Goal: Task Accomplishment & Management: Use online tool/utility

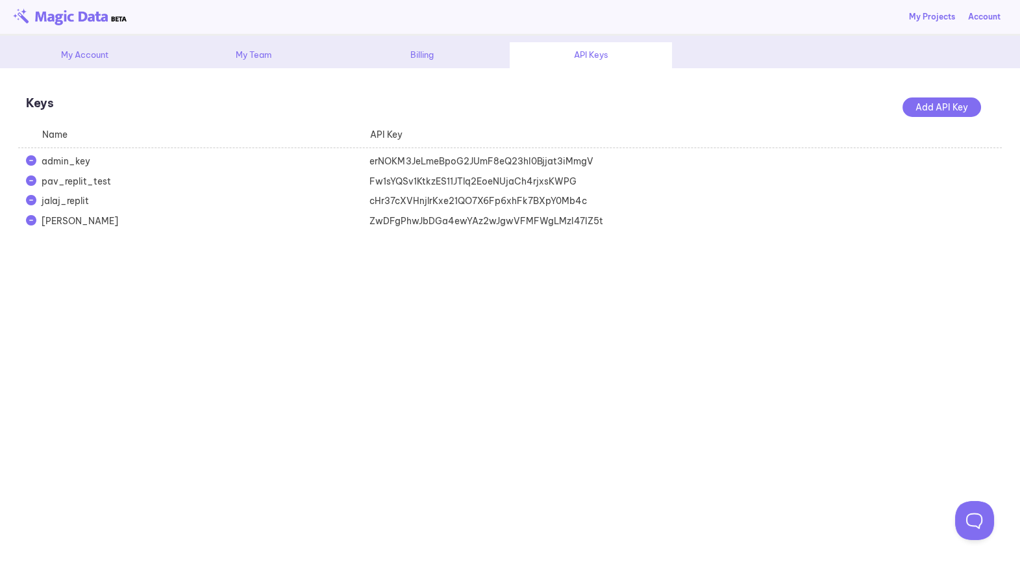
click at [69, 53] on div "My Account" at bounding box center [84, 55] width 162 height 26
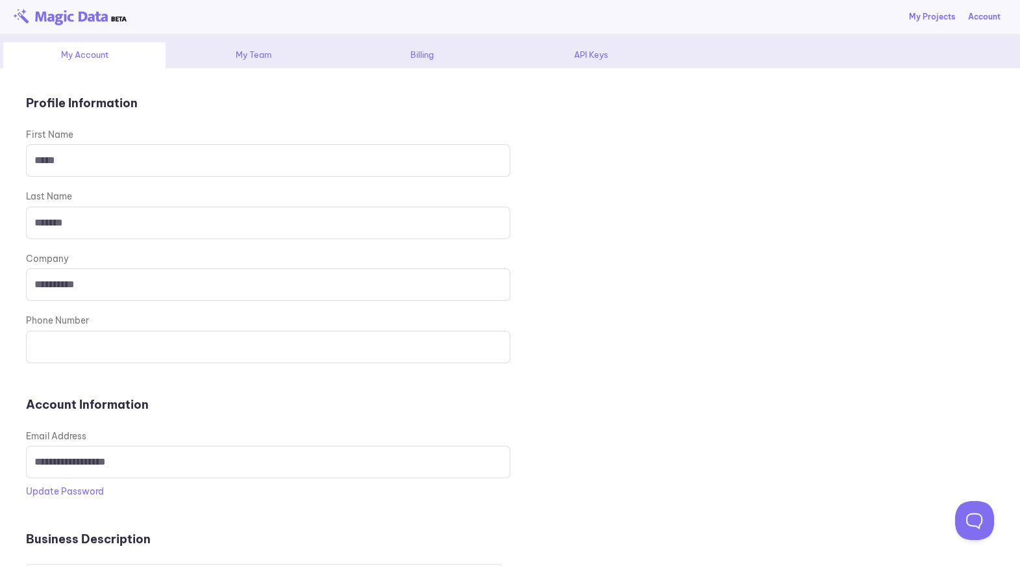
click at [935, 14] on link "My Projects" at bounding box center [932, 17] width 46 height 12
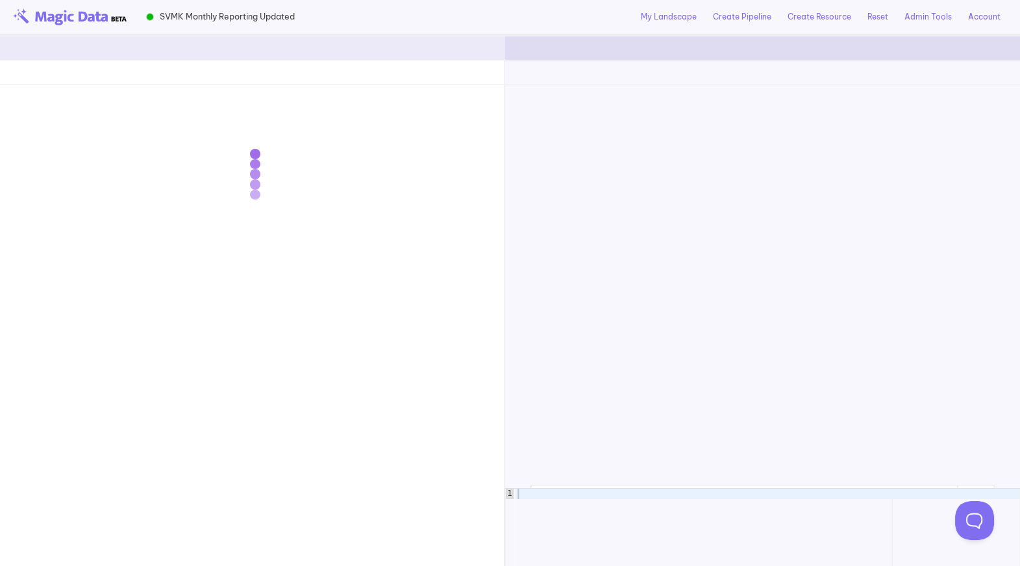
scroll to position [11973, 0]
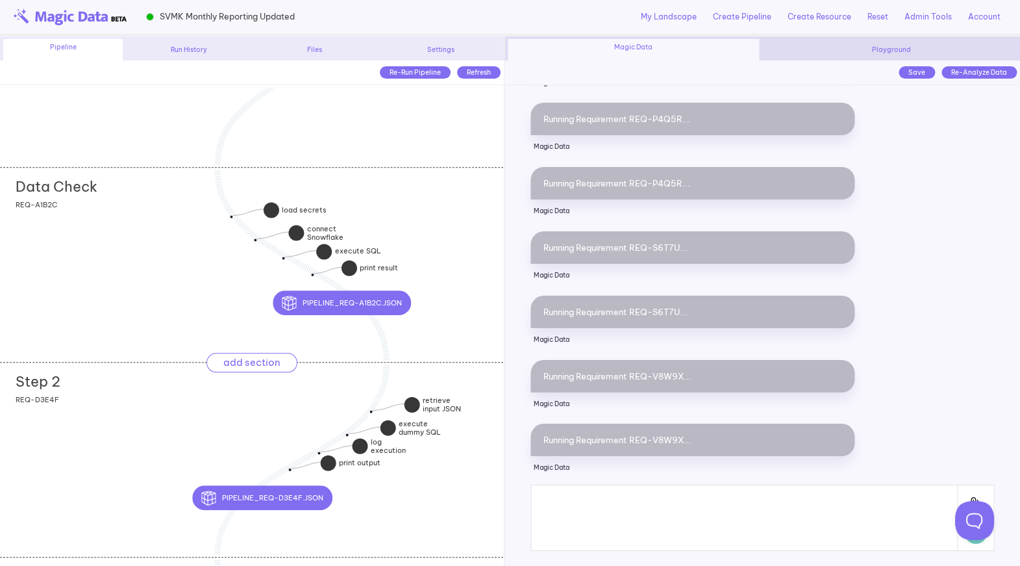
click at [154, 412] on div "Step 2 add section adding new section REQ-D3E4F" at bounding box center [251, 459] width 503 height 195
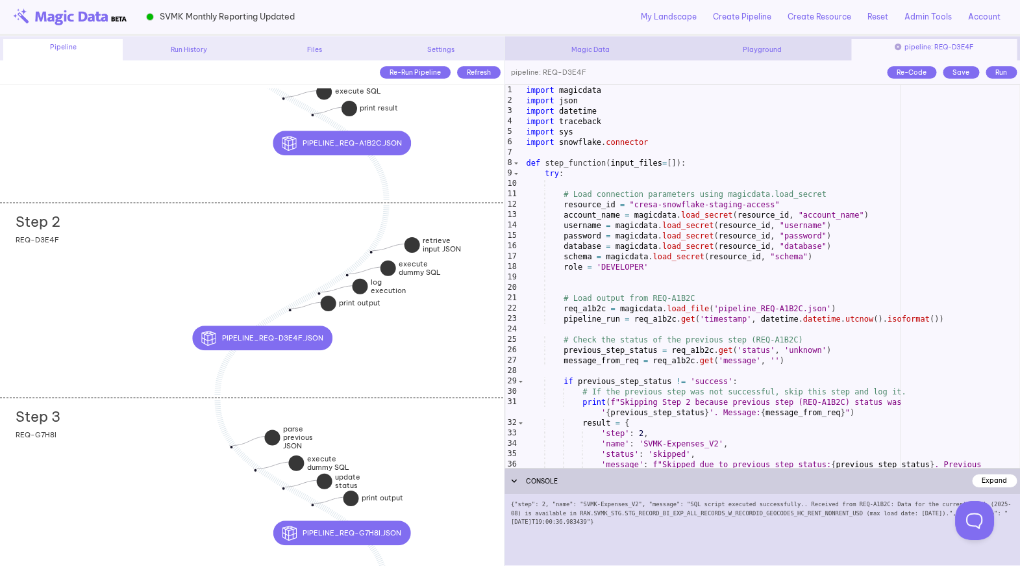
click at [119, 454] on div "Step 3 add section adding new section REQ-G7H8I" at bounding box center [251, 494] width 503 height 195
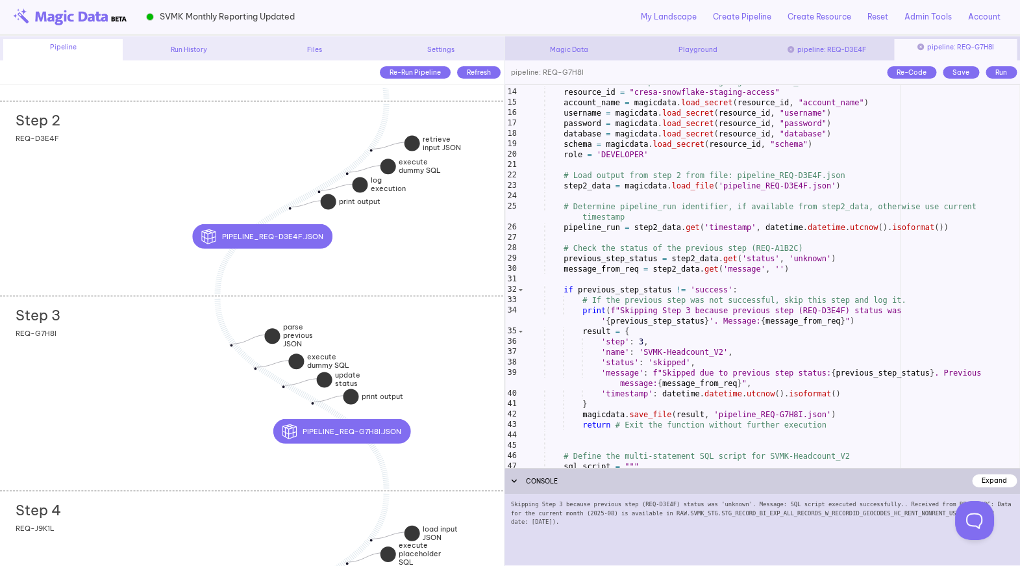
scroll to position [132, 0]
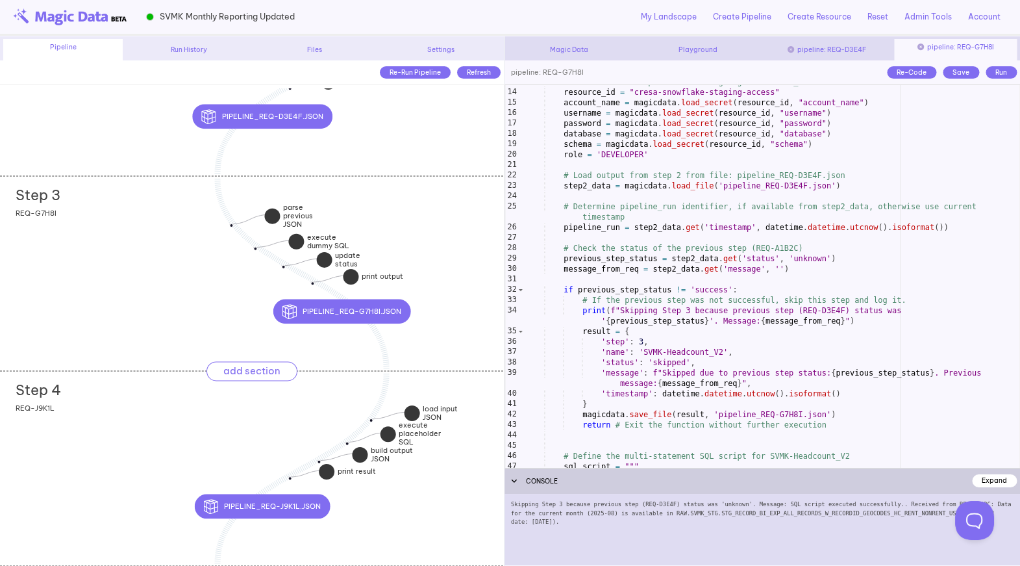
click at [136, 402] on div "Step 4 add section adding new section" at bounding box center [260, 387] width 488 height 32
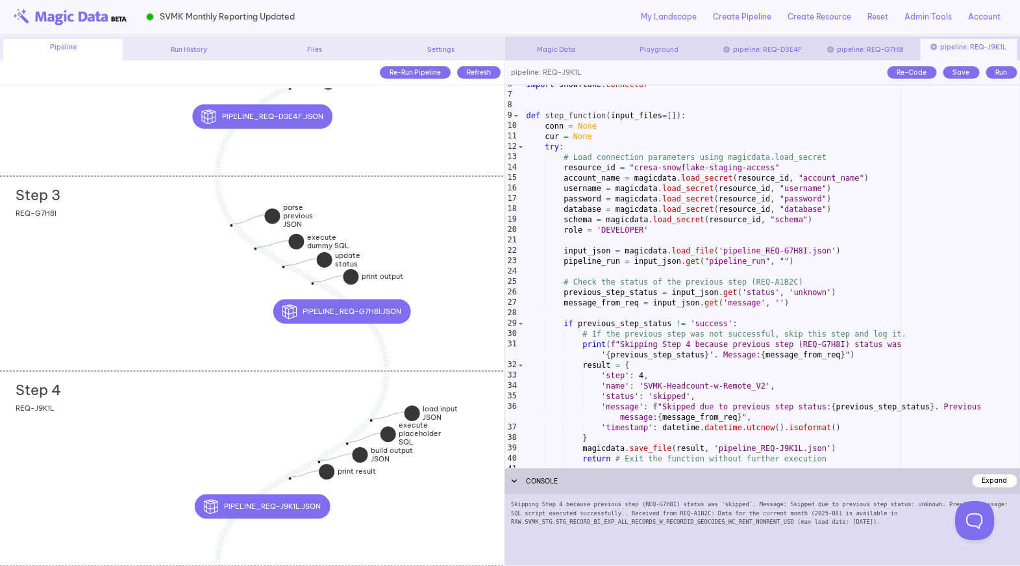
scroll to position [63, 0]
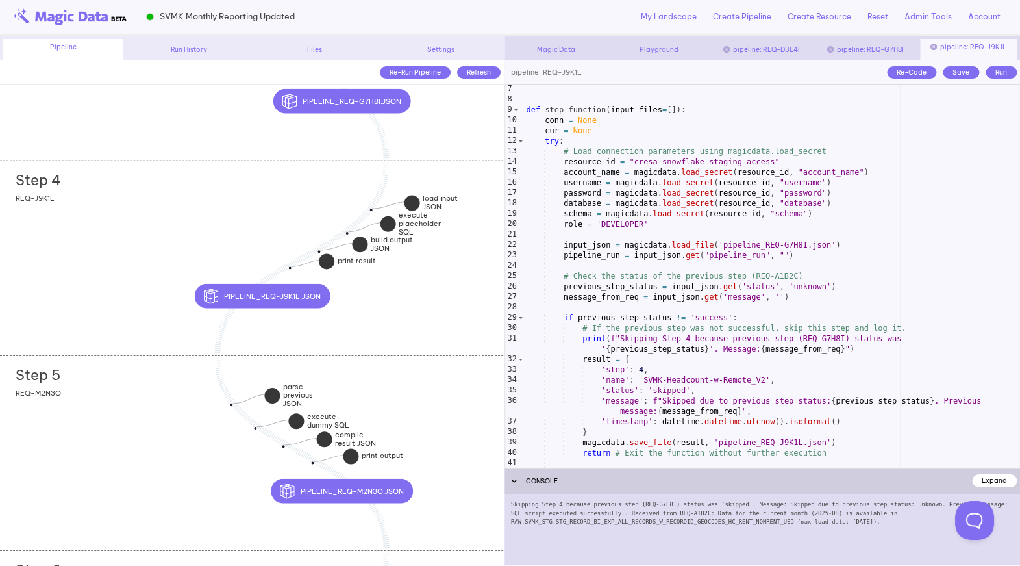
click at [132, 397] on div "Step 5 add section adding new section REQ-M2N3O" at bounding box center [251, 452] width 503 height 195
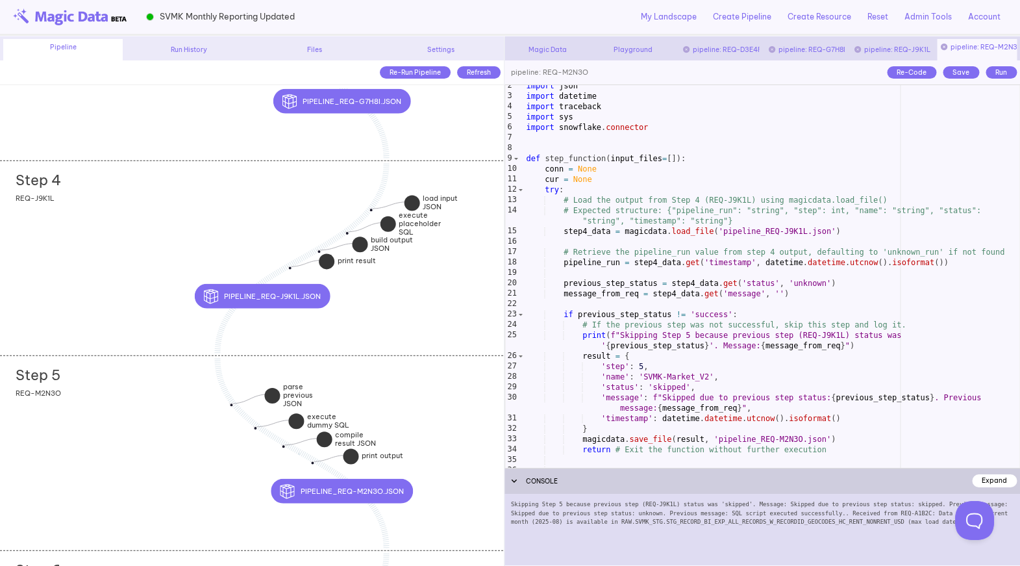
scroll to position [29, 0]
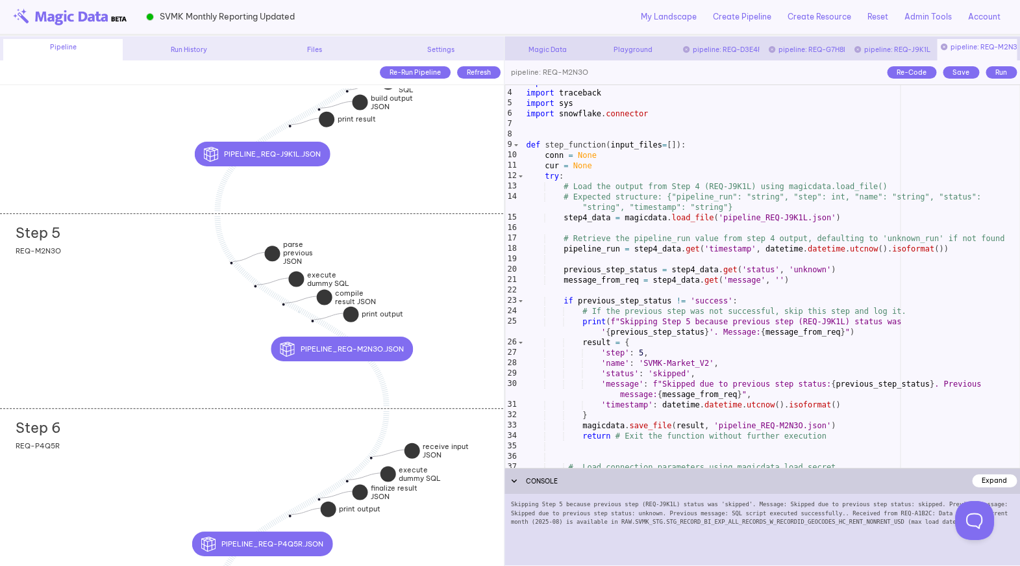
click at [164, 455] on div "Step 6 add section adding new section REQ-P4Q5R" at bounding box center [251, 505] width 503 height 195
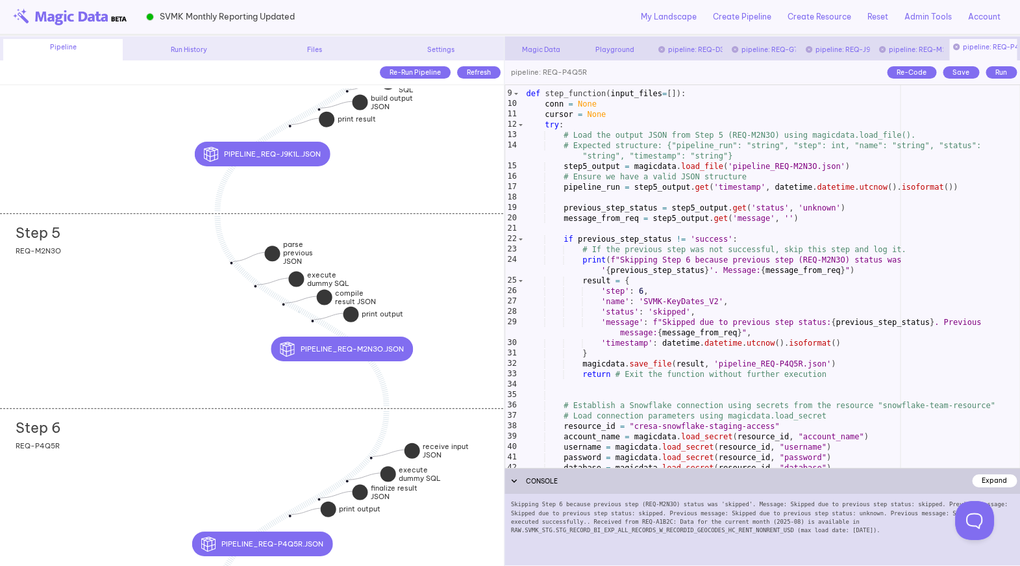
scroll to position [79, 0]
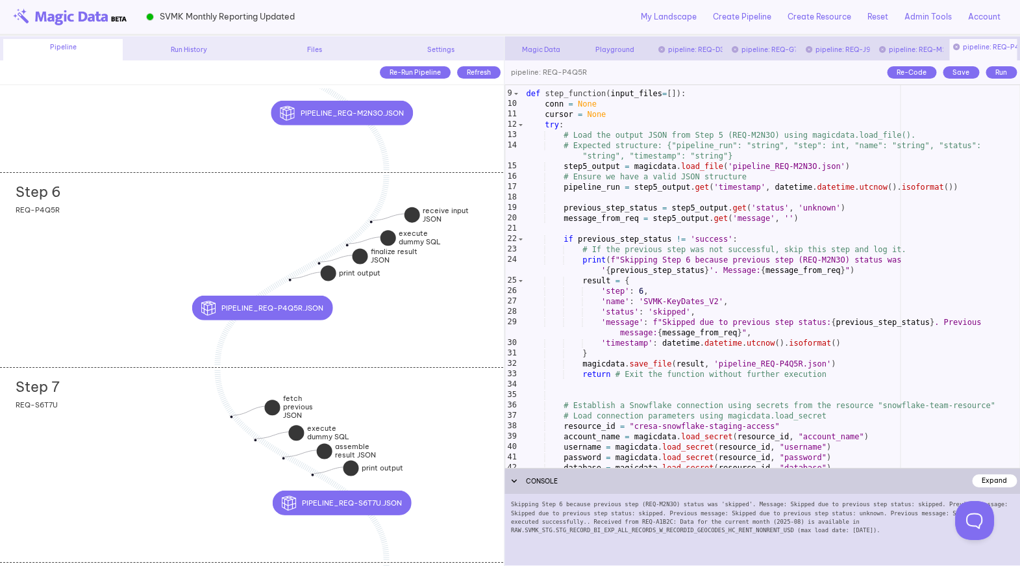
click at [127, 434] on div "Step 7 add section adding new section REQ-S6T7U" at bounding box center [251, 464] width 503 height 195
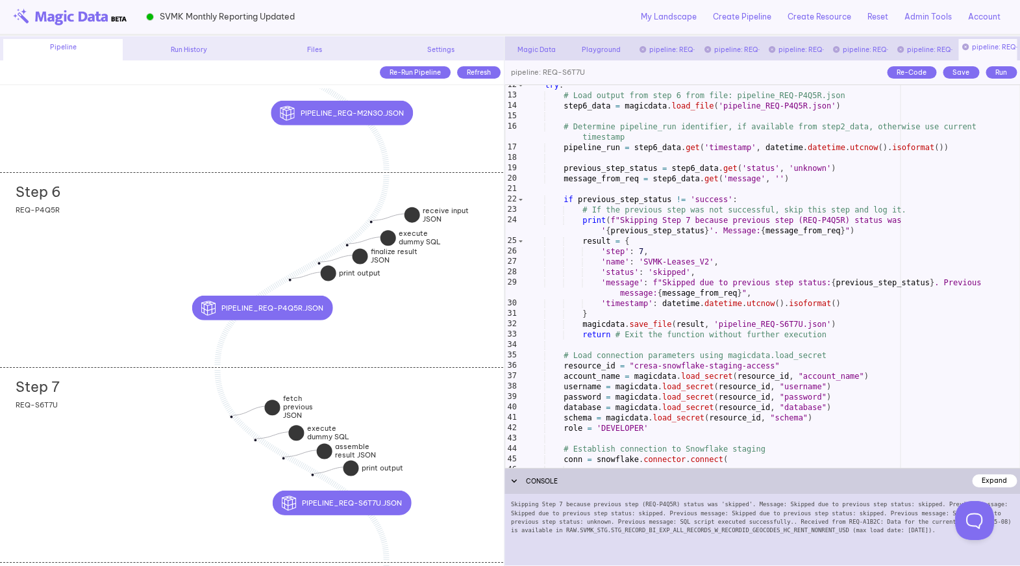
scroll to position [140, 0]
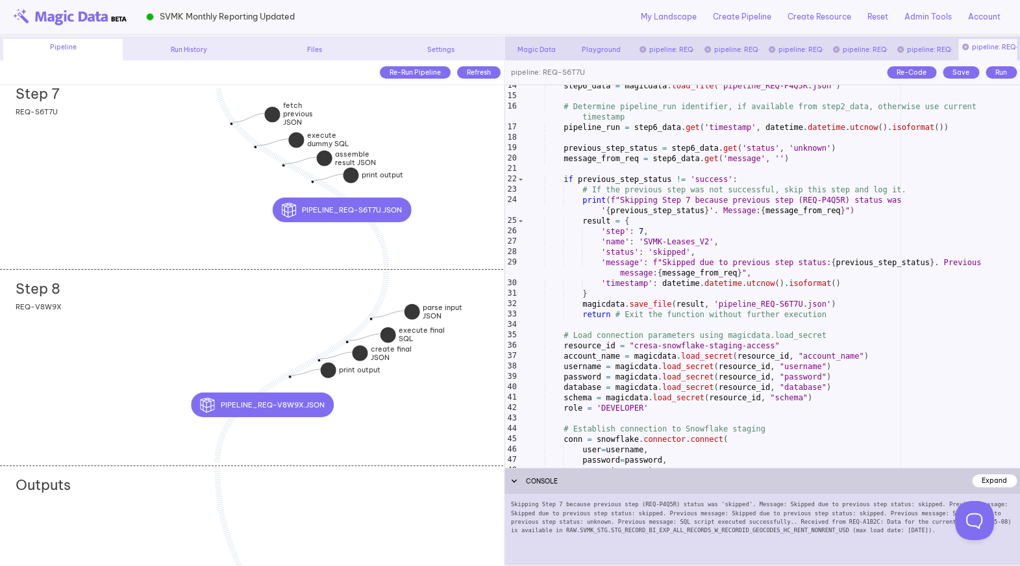
click at [125, 371] on div "Step 8 add section adding new section REQ-V8W9X" at bounding box center [251, 366] width 503 height 195
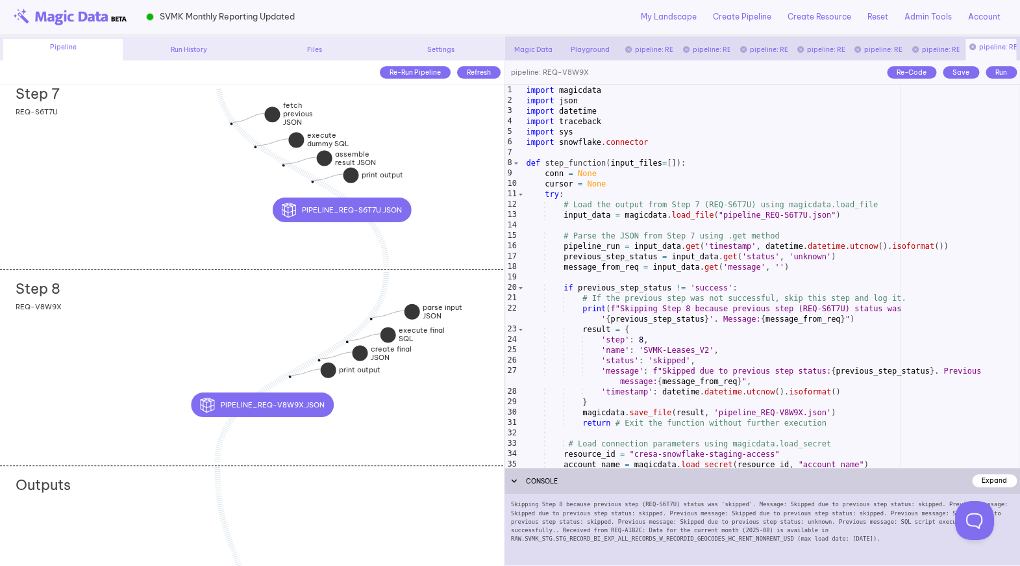
click at [668, 390] on div "import magicdata import json import datetime import traceback import sys import…" at bounding box center [772, 286] width 496 height 403
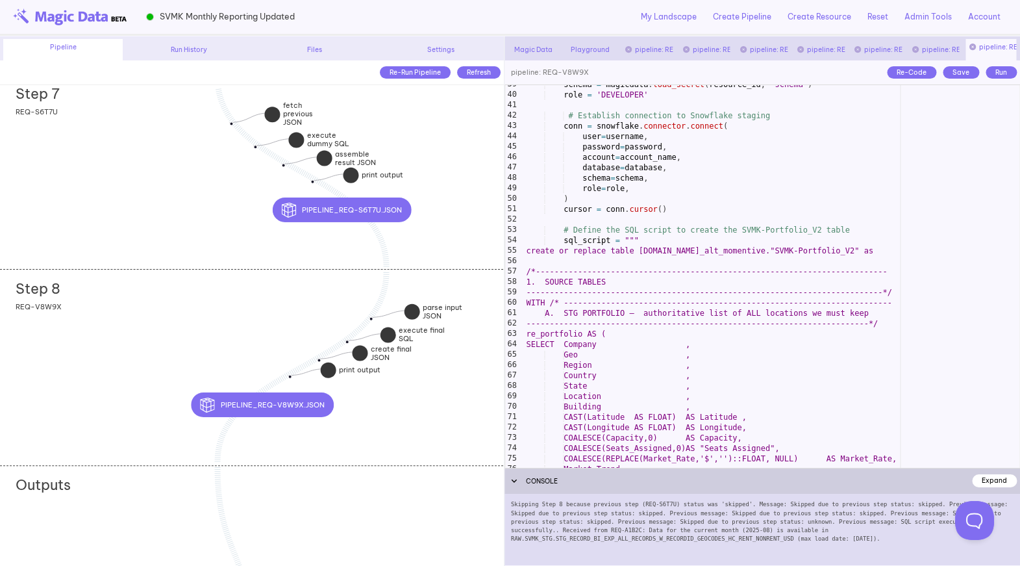
scroll to position [422, 0]
click at [198, 319] on div "Step 8 add section adding new section REQ-V8W9X" at bounding box center [251, 366] width 503 height 195
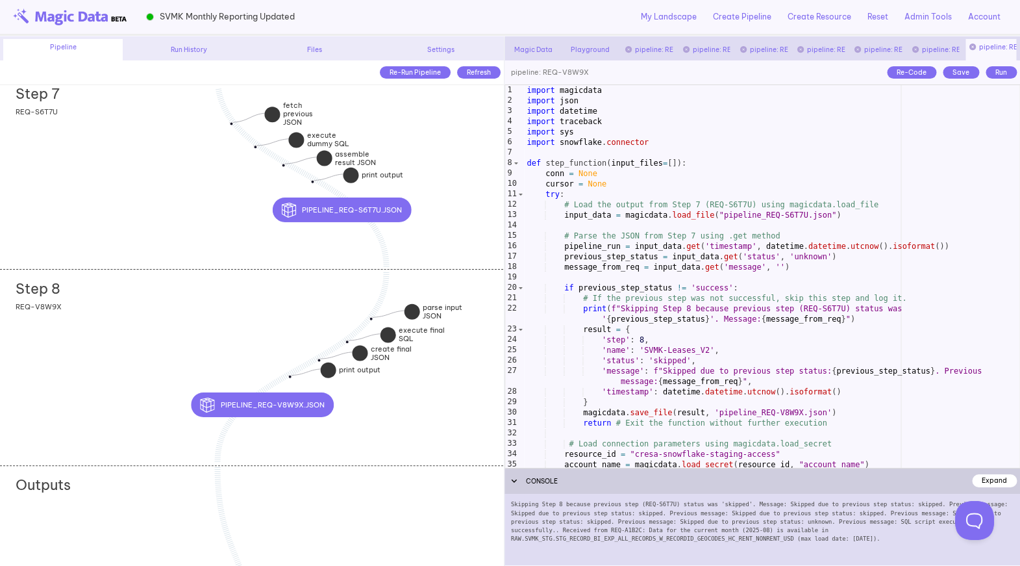
scroll to position [4, 0]
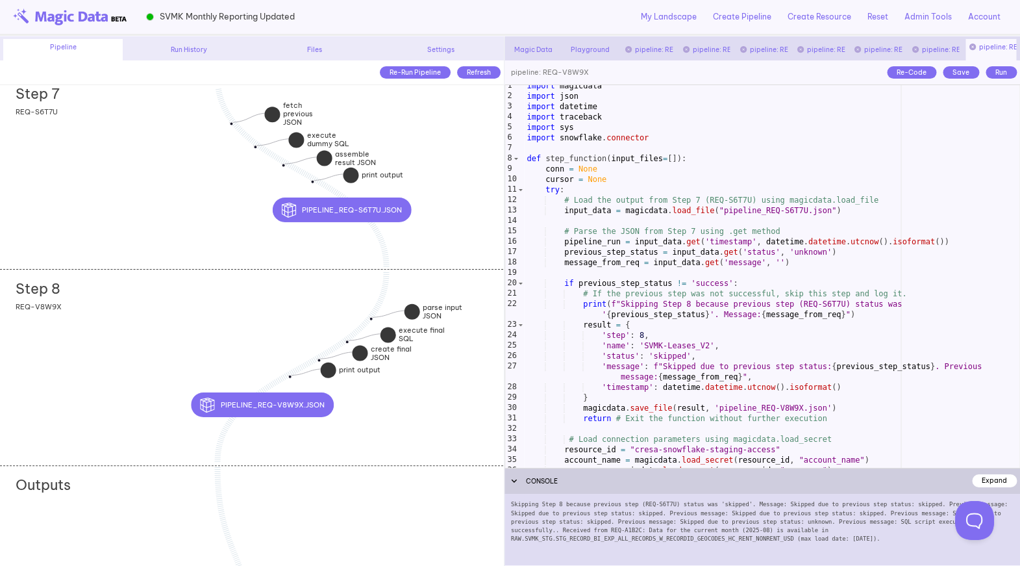
click at [622, 344] on div "import magicdata import json import datetime import traceback import sys import…" at bounding box center [772, 282] width 496 height 403
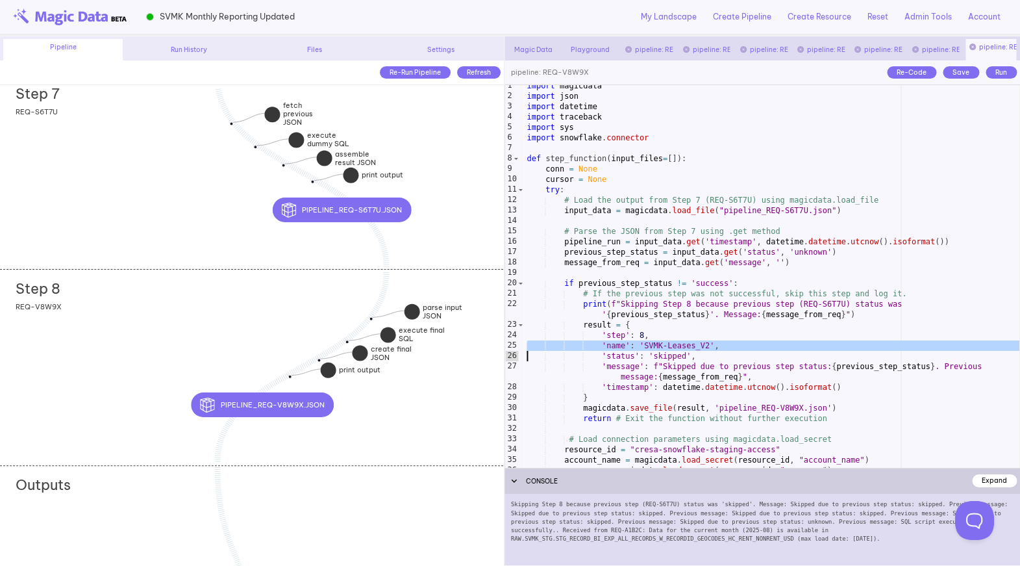
click at [622, 344] on div "import magicdata import json import datetime import traceback import sys import…" at bounding box center [772, 282] width 496 height 403
click at [632, 345] on div "import magicdata import json import datetime import traceback import sys import…" at bounding box center [772, 282] width 496 height 403
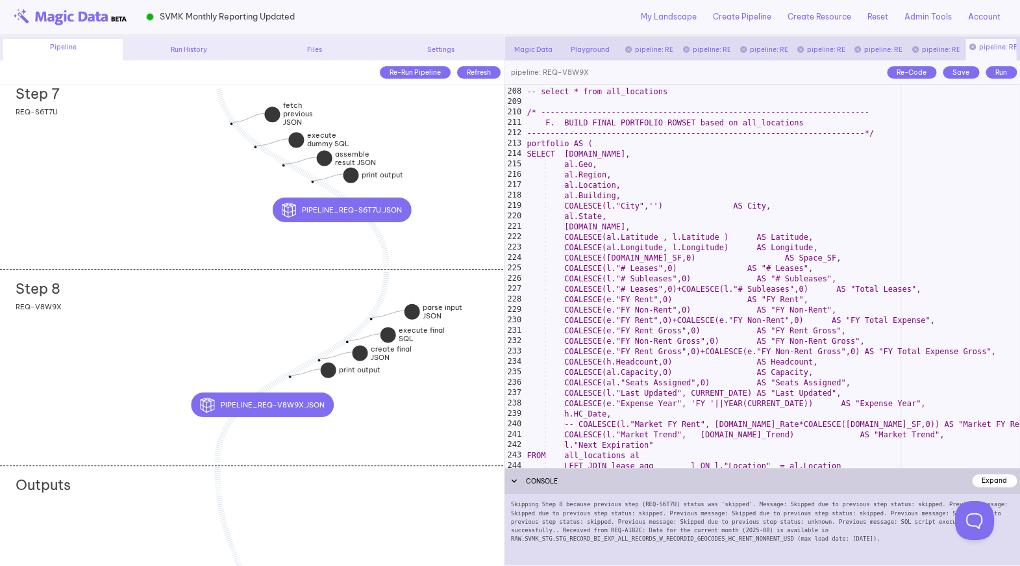
scroll to position [2212, 0]
click at [764, 237] on div ", -- select * from all_locations /* -------------------------------------------…" at bounding box center [772, 277] width 496 height 403
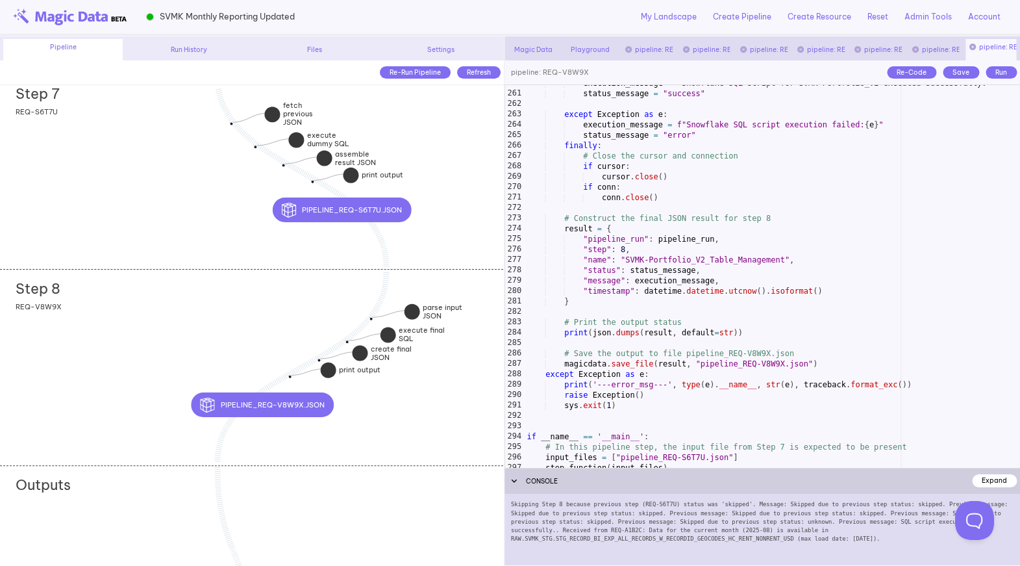
scroll to position [2766, 0]
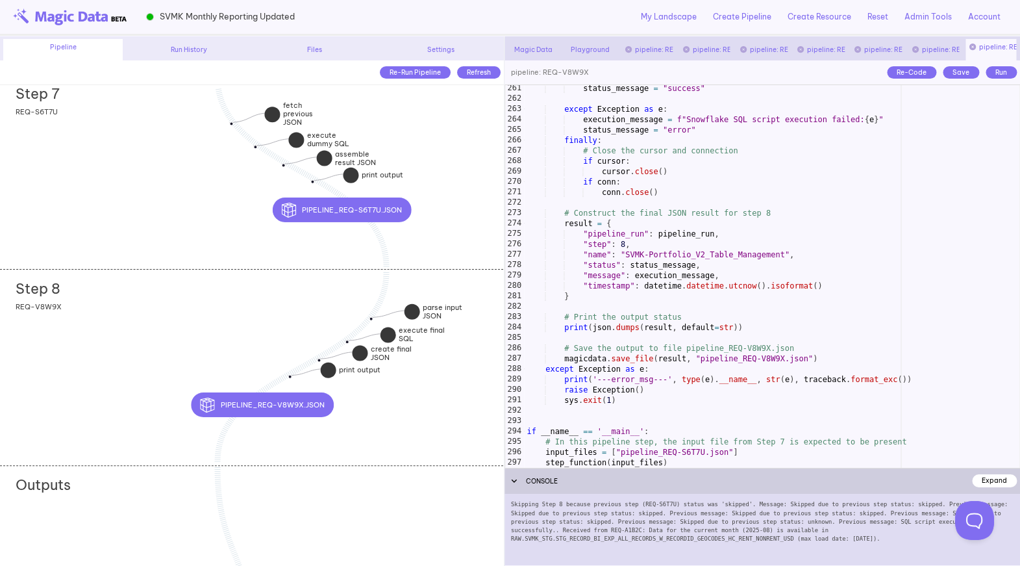
click at [742, 532] on div "Skipping Step 8 because previous step (REQ-S6T7U) status was 'skipped'. Message…" at bounding box center [763, 529] width 516 height 71
click at [748, 532] on div "Skipping Step 8 because previous step (REQ-S6T7U) status was 'skipped'. Message…" at bounding box center [763, 529] width 516 height 71
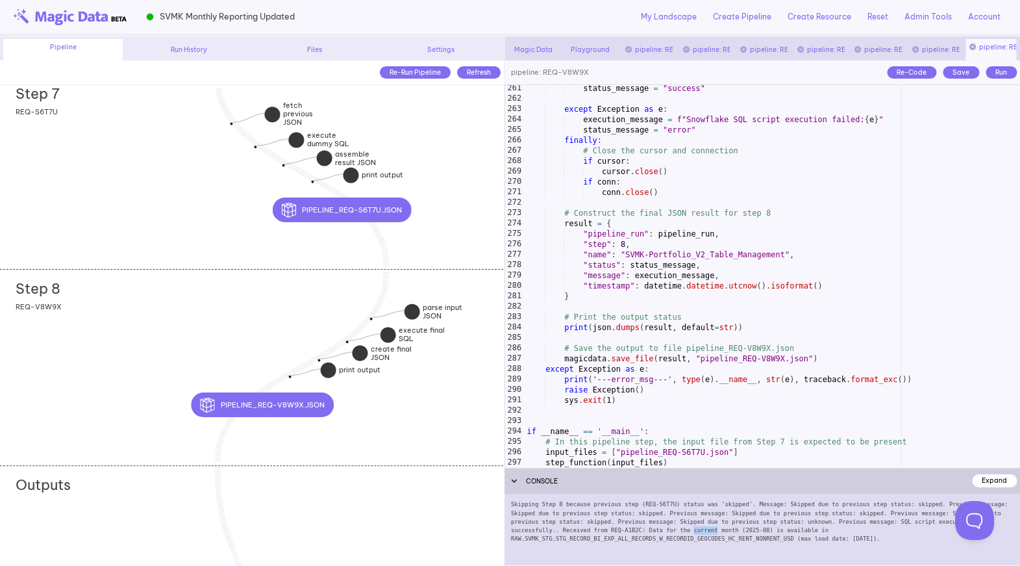
click at [748, 532] on div "Skipping Step 8 because previous step (REQ-S6T7U) status was 'skipped'. Message…" at bounding box center [763, 529] width 516 height 71
click at [753, 532] on div "Skipping Step 8 because previous step (REQ-S6T7U) status was 'skipped'. Message…" at bounding box center [763, 529] width 516 height 71
click at [223, 332] on div "Step 8 add section adding new section REQ-V8W9X" at bounding box center [251, 366] width 503 height 195
click at [631, 315] on div "status_message = "success" except Exception as e : execution_message = f"Snowfl…" at bounding box center [772, 284] width 496 height 403
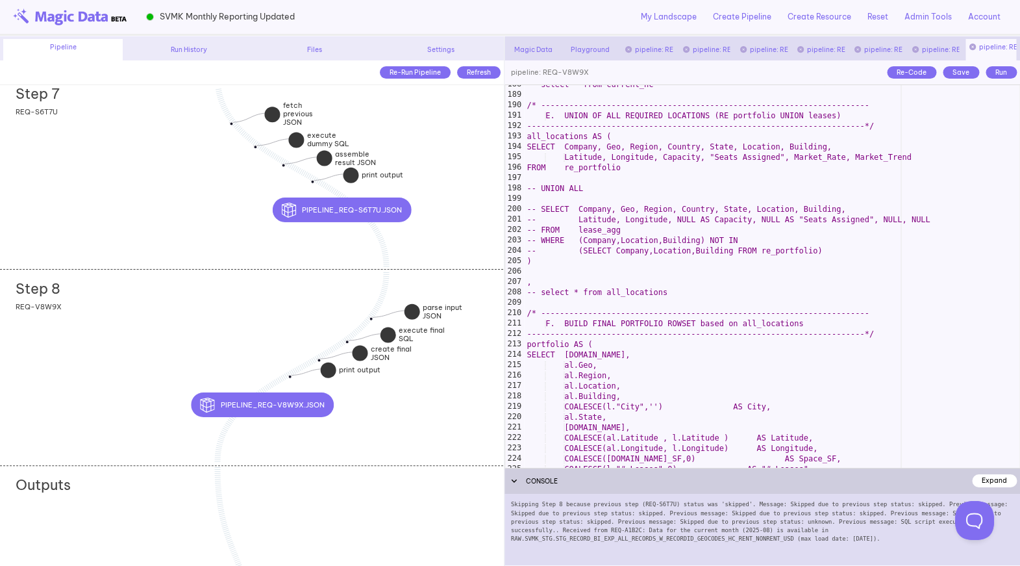
scroll to position [2015, 0]
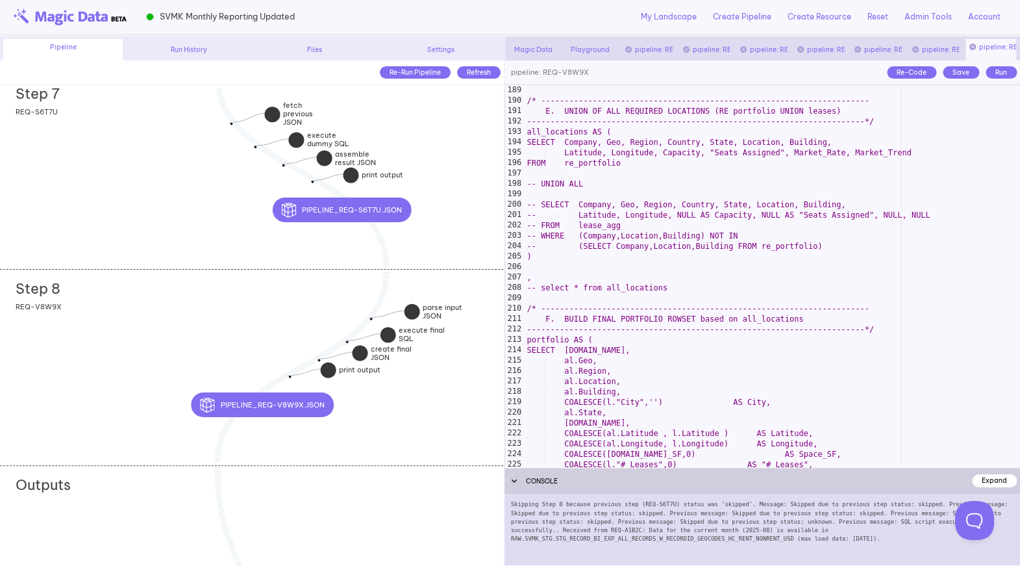
click at [583, 375] on div "-- select * from current_hc /* ------------------------------------------------…" at bounding box center [772, 276] width 496 height 403
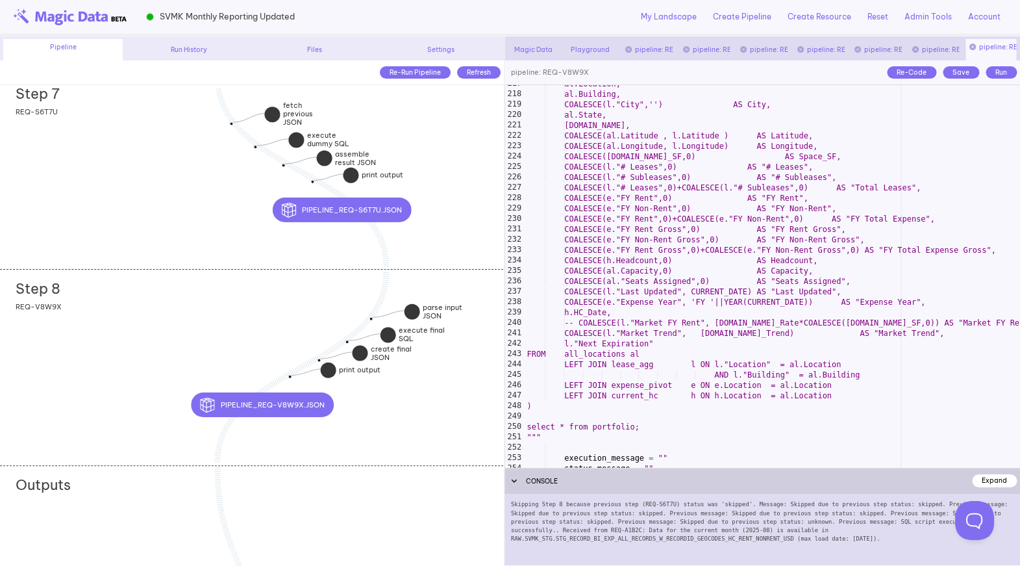
scroll to position [2322, 0]
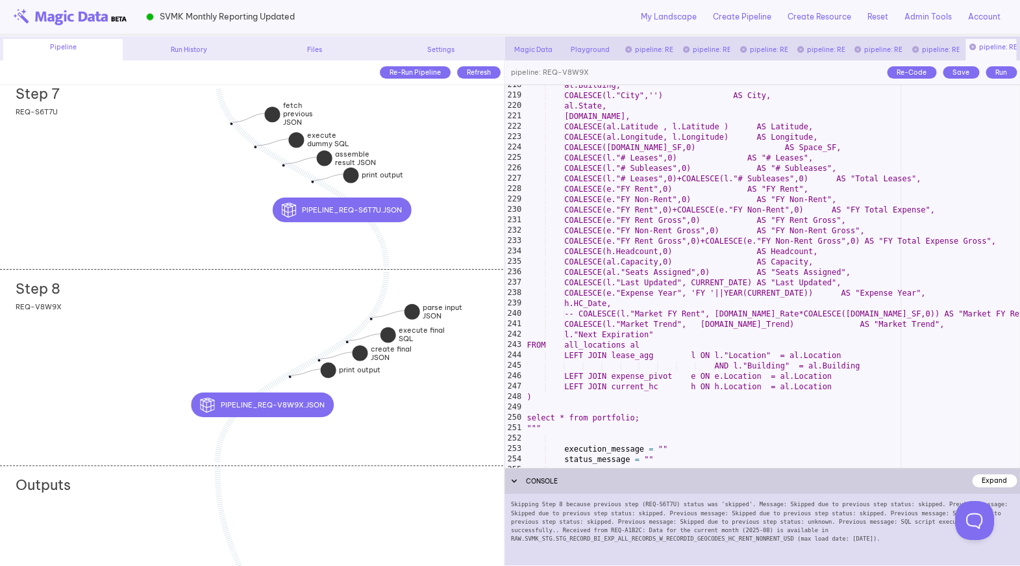
click at [772, 284] on div "al.Building, COALESCE(l."City",'') AS City, al.State, [DOMAIN_NAME], COALESCE(a…" at bounding box center [772, 281] width 496 height 403
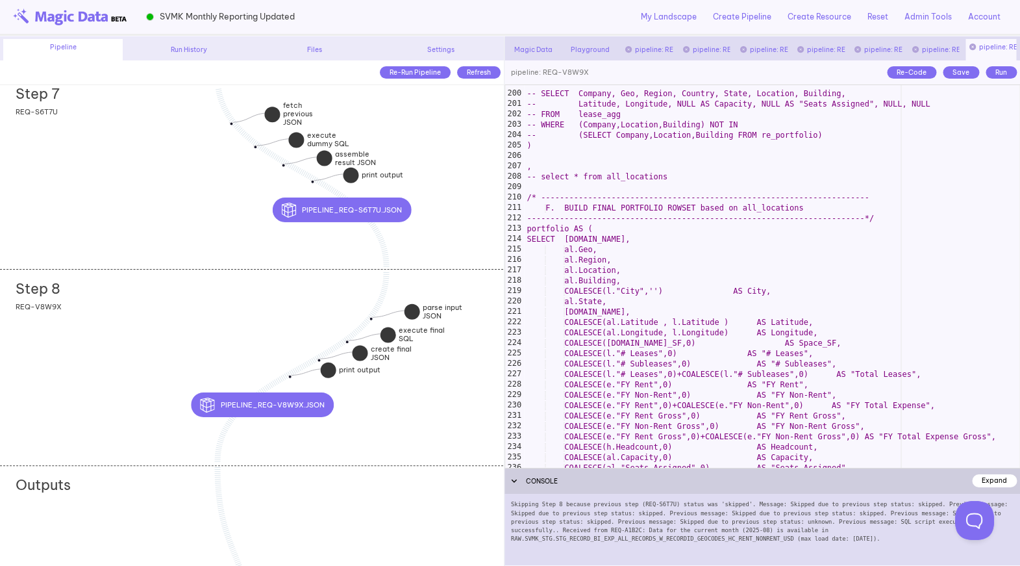
scroll to position [2127, 0]
click at [698, 305] on div "-- SELECT Company, Geo, Region, Country, State, Location, Building, -- Latitude…" at bounding box center [772, 279] width 496 height 403
click at [544, 238] on div "-- SELECT Company, Geo, Region, Country, State, Location, Building, -- Latitude…" at bounding box center [772, 279] width 496 height 403
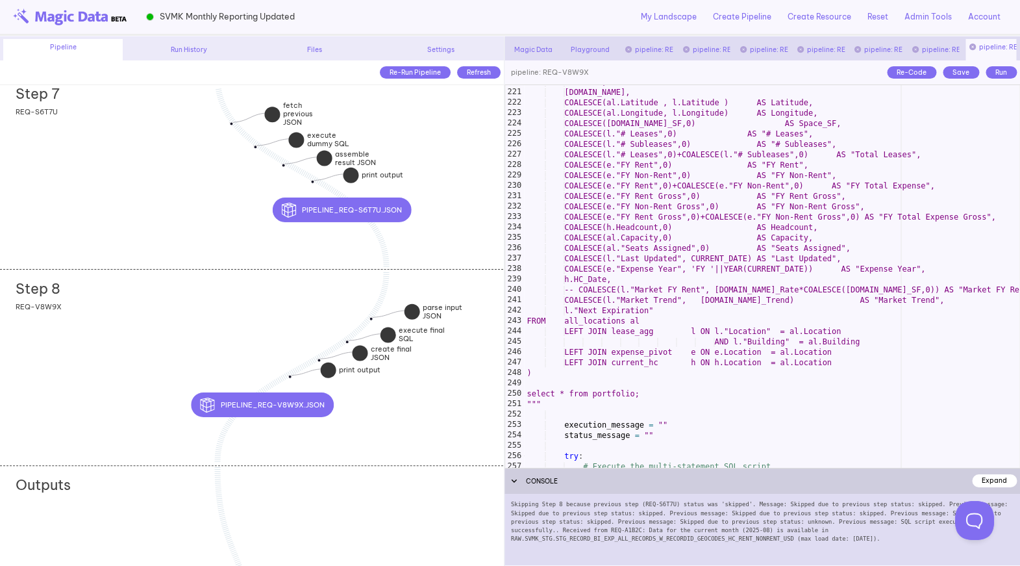
scroll to position [2350, 0]
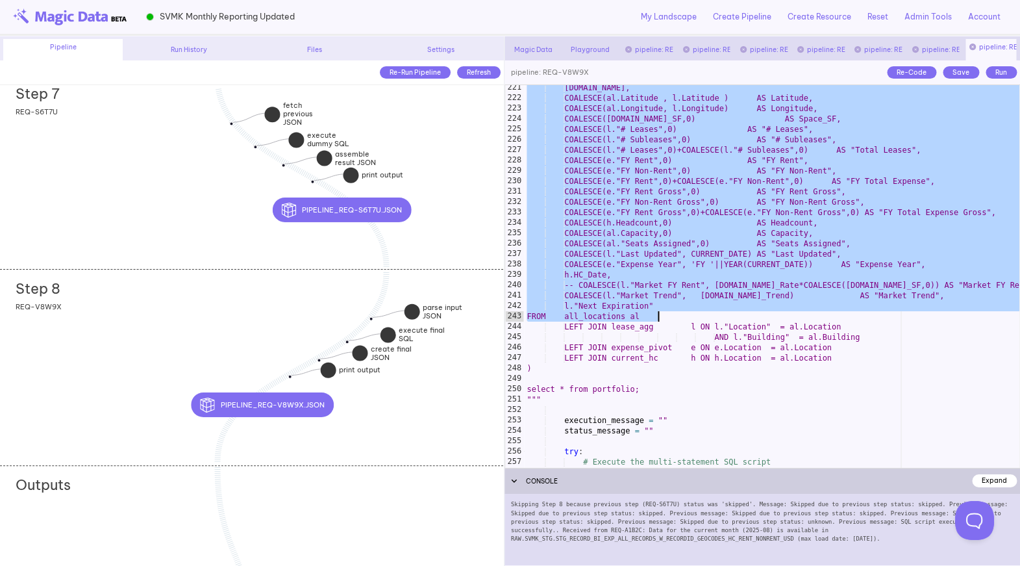
click at [660, 318] on div "[DOMAIN_NAME], COALESCE(al.Latitude , l.Latitude ) AS Latitude, COALESCE(al.Lon…" at bounding box center [772, 283] width 496 height 403
paste textarea
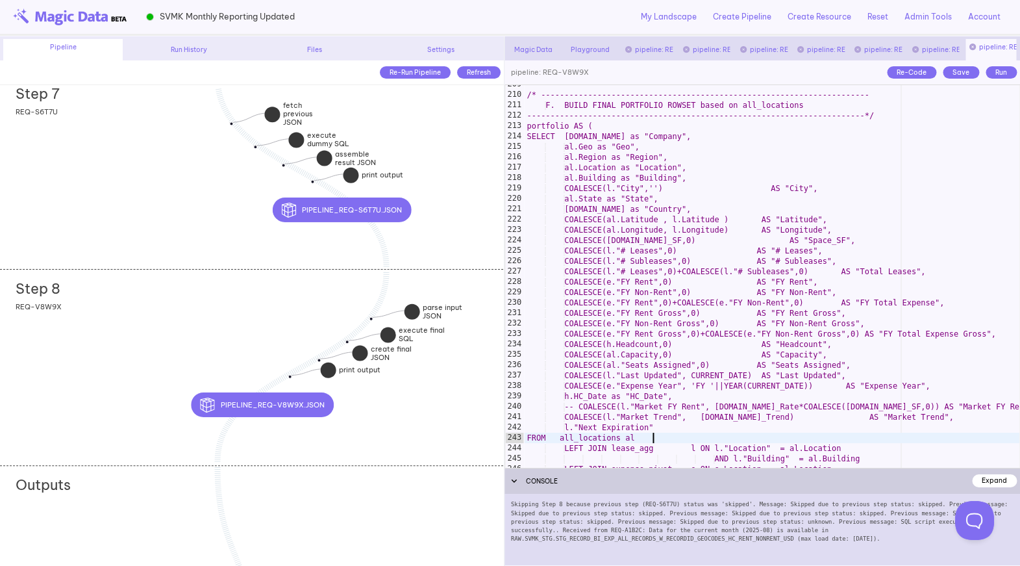
scroll to position [2224, 0]
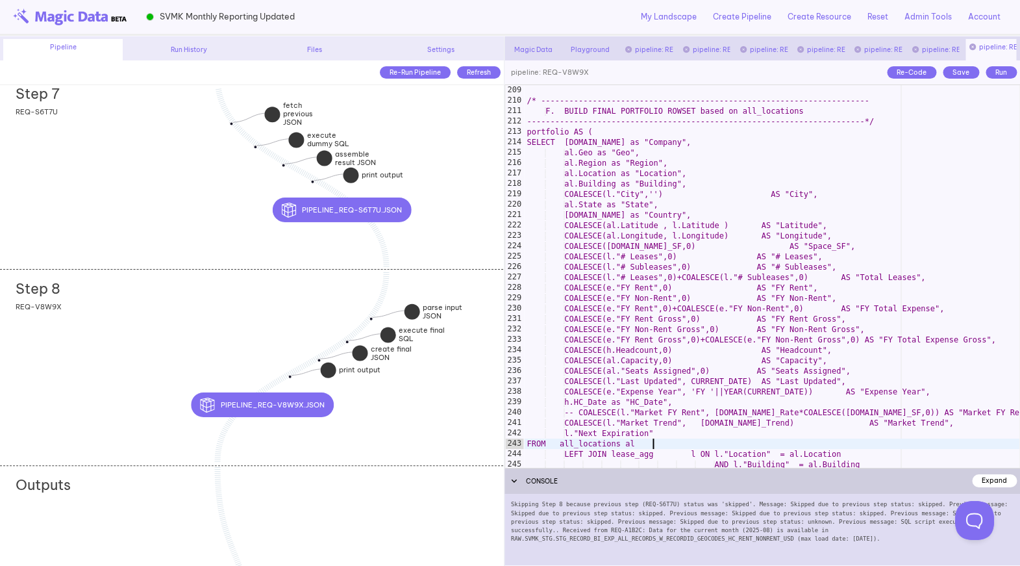
click at [957, 74] on div "Save" at bounding box center [961, 72] width 36 height 12
click at [700, 230] on div "/* ---------------------------------------------------------------------- F. BU…" at bounding box center [772, 286] width 496 height 403
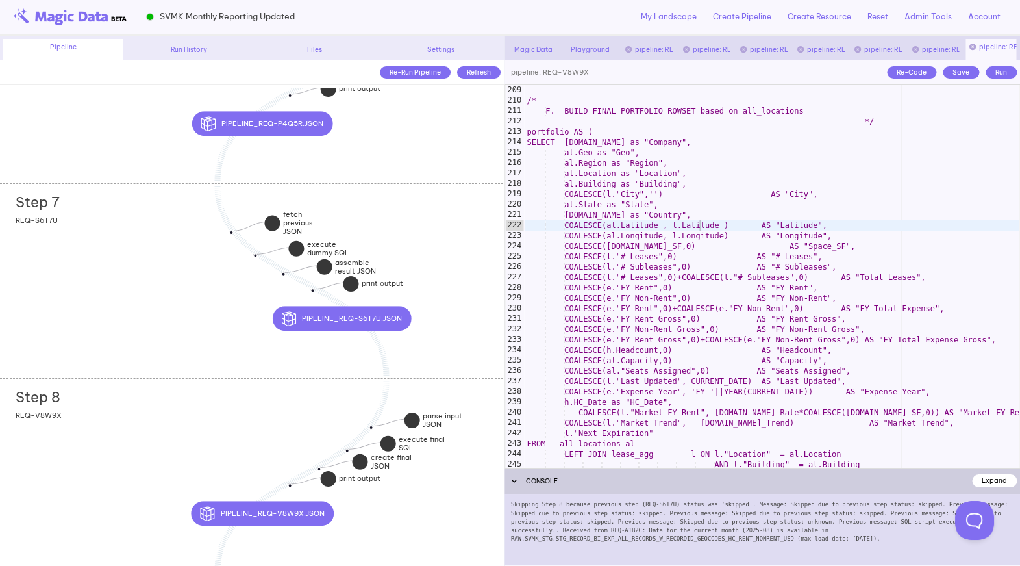
click at [173, 299] on div "Step 7 add section adding new section REQ-S6T7U" at bounding box center [251, 280] width 503 height 195
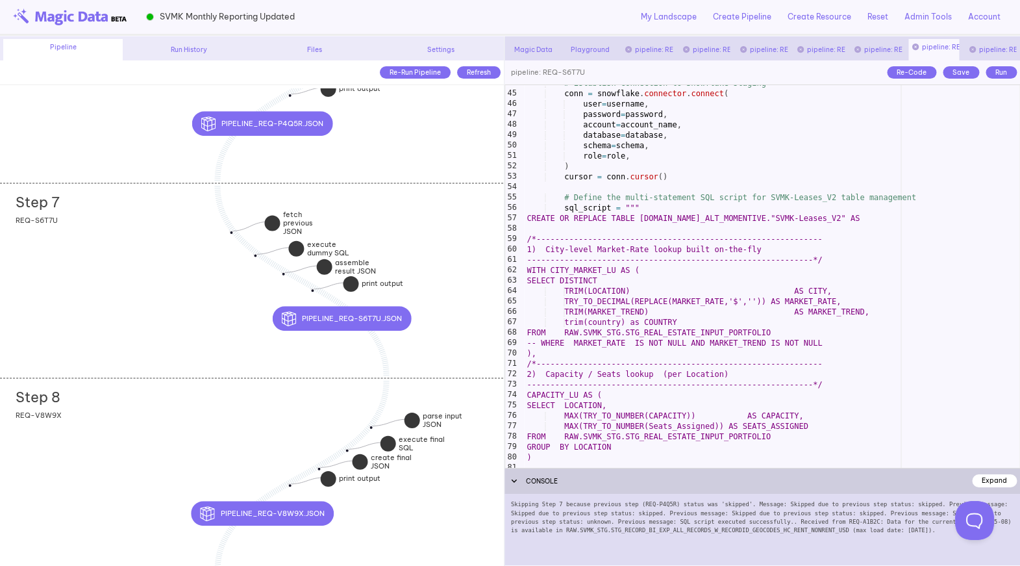
scroll to position [485, 0]
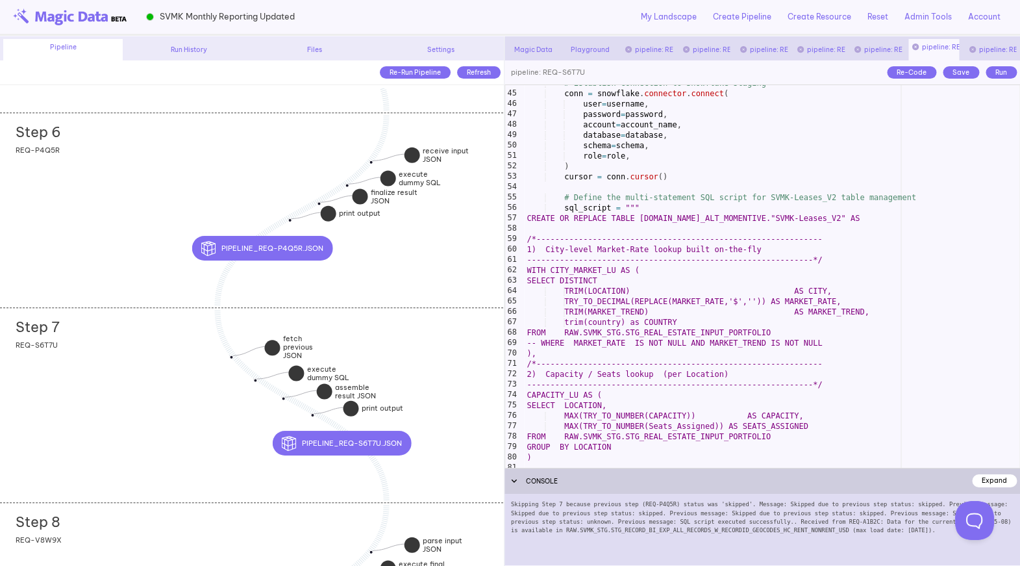
click at [120, 271] on div "Step 6 add section adding new section REQ-P4Q5R" at bounding box center [251, 209] width 503 height 195
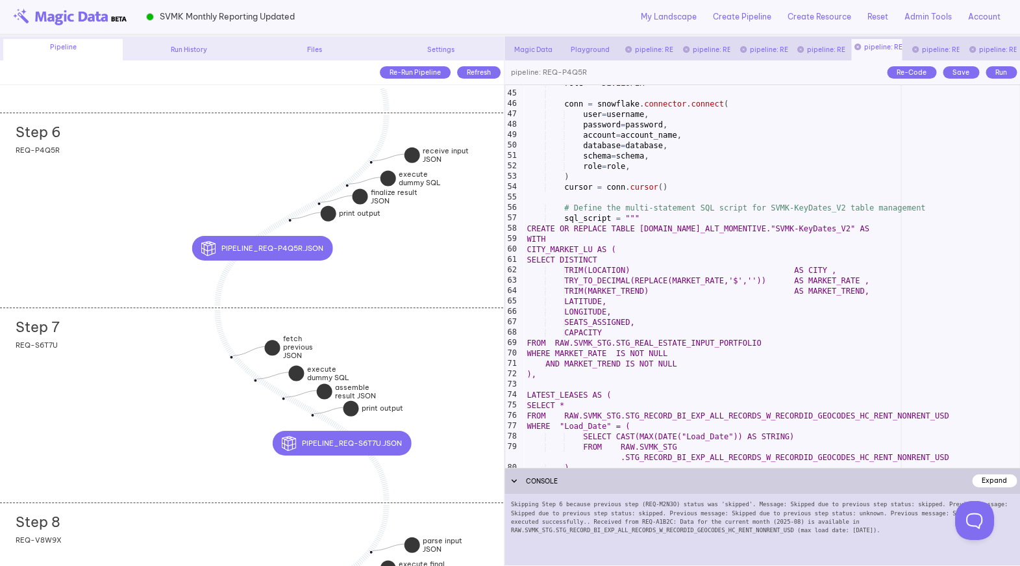
click at [757, 304] on div "role = 'DEVELOPER' conn = snowflake . connector . connect ( user = username , p…" at bounding box center [772, 279] width 496 height 403
click at [526, 231] on div "role = 'DEVELOPER' conn = snowflake . connector . connect ( user = username , p…" at bounding box center [772, 280] width 496 height 403
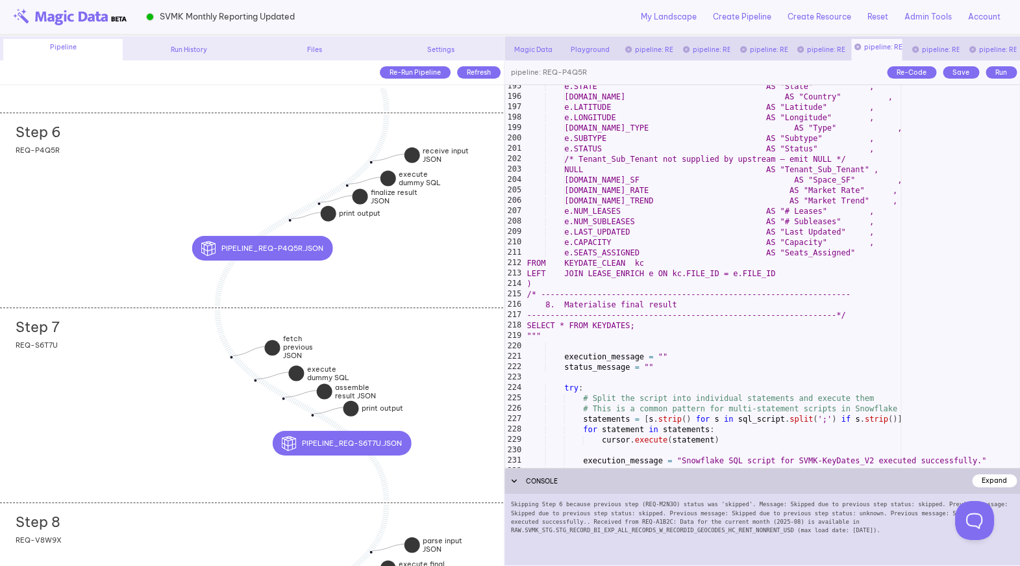
scroll to position [2074, 0]
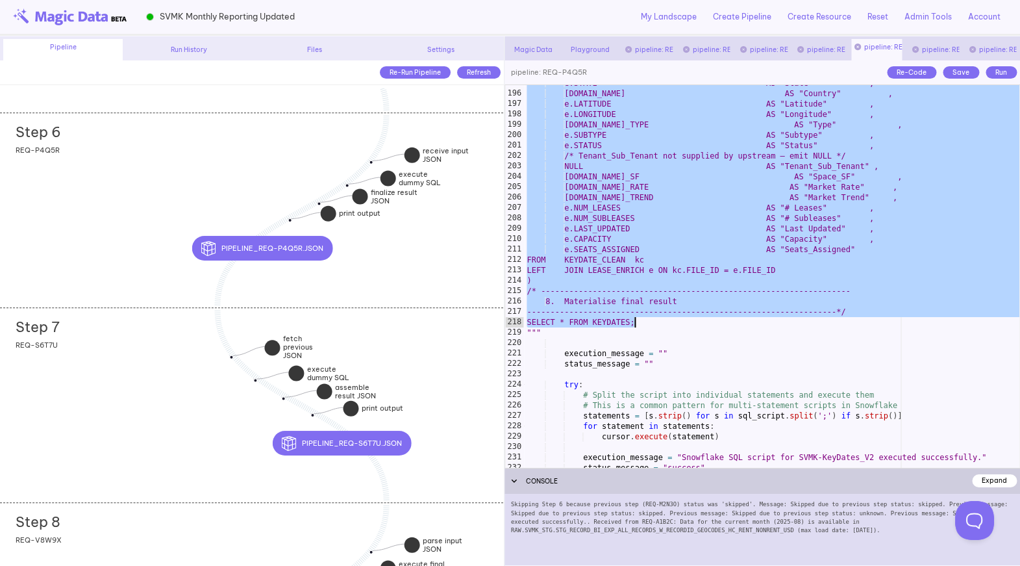
click at [640, 321] on div "e.STATE AS "State" , [DOMAIN_NAME] AS "Country" , e.LATITUDE AS "Latitude" , e.…" at bounding box center [772, 279] width 496 height 403
type textarea "**********"
paste textarea
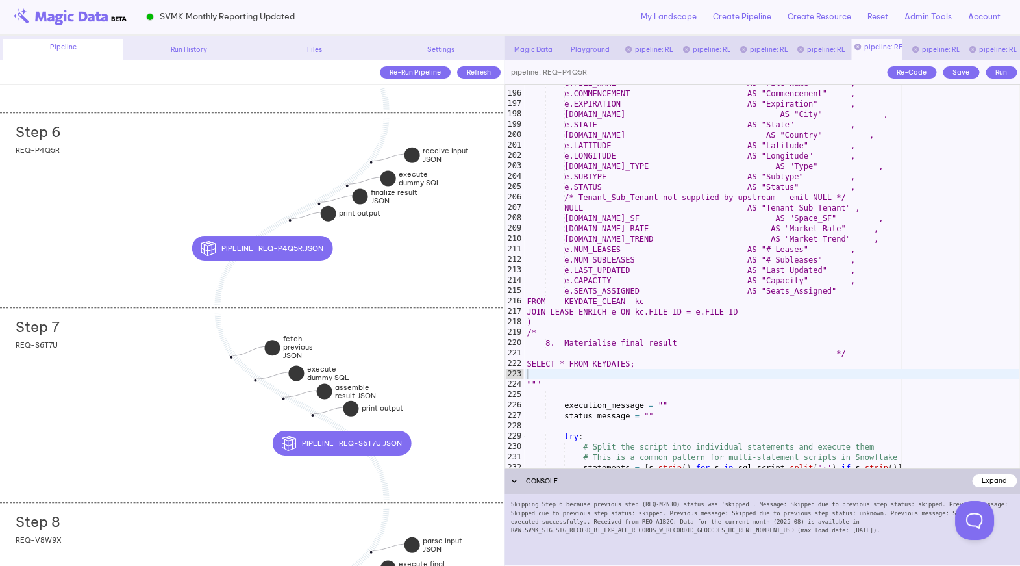
click at [955, 73] on div "Save" at bounding box center [961, 72] width 36 height 12
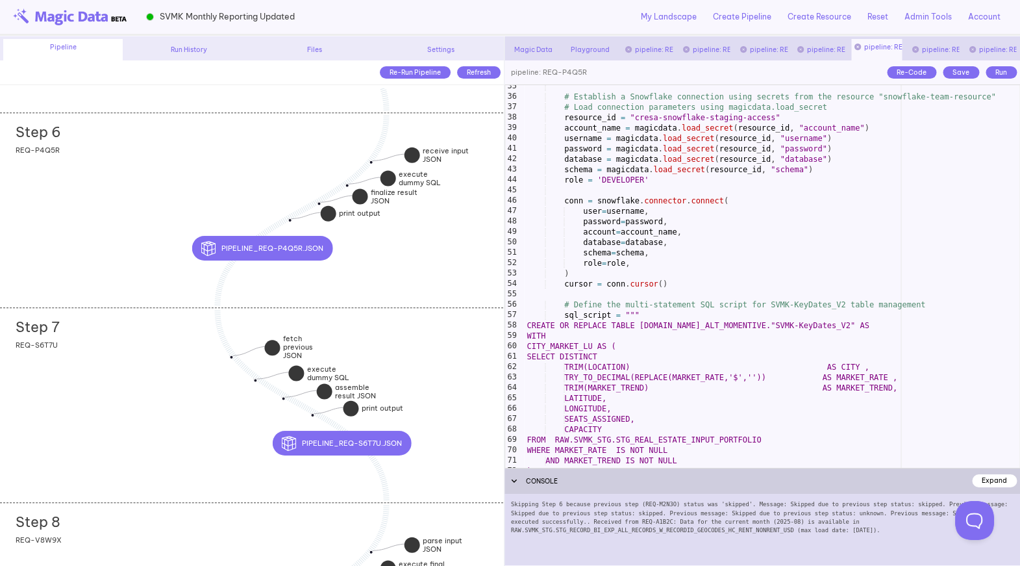
scroll to position [390, 0]
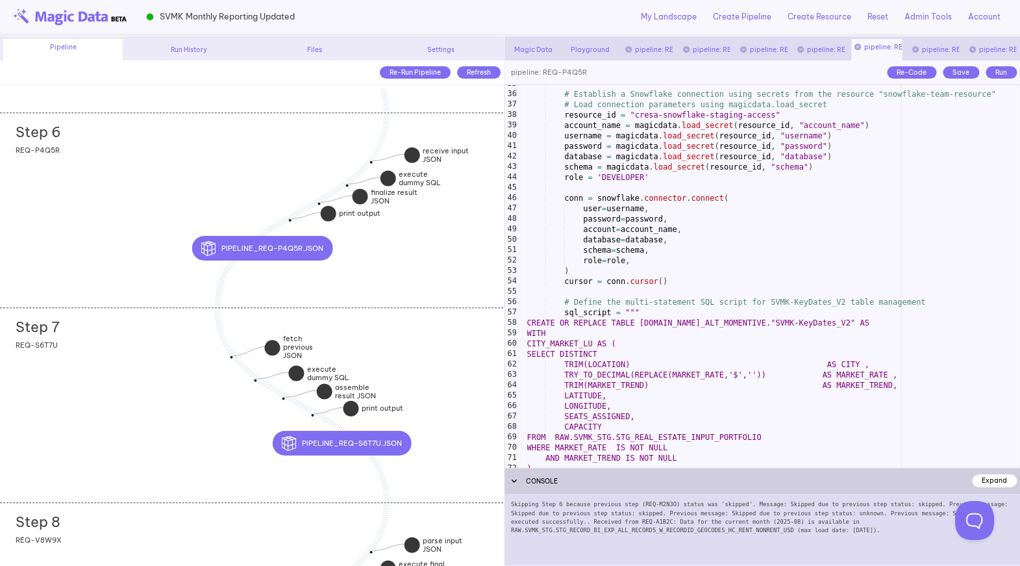
click at [623, 327] on div "# Establish a Snowflake connection using secrets from the resource "snowflake-t…" at bounding box center [772, 280] width 496 height 403
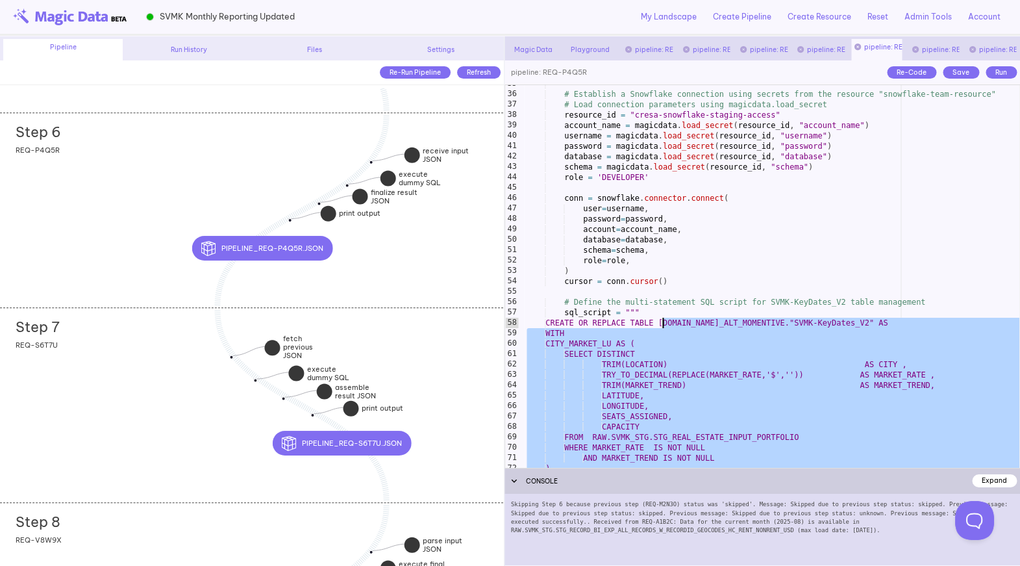
click at [652, 325] on div "# Establish a Snowflake connection using secrets from the resource "snowflake-t…" at bounding box center [772, 280] width 496 height 403
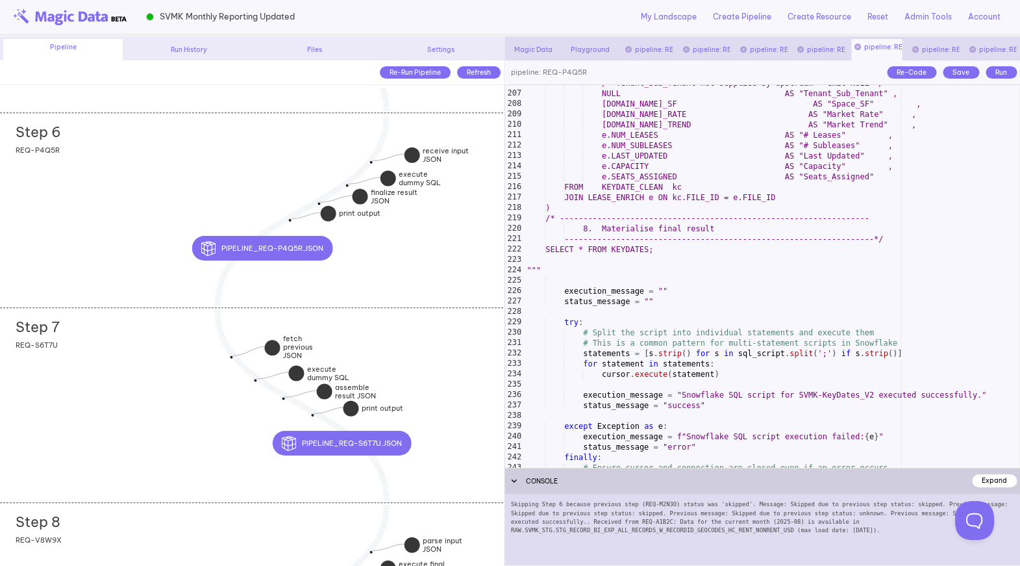
scroll to position [2177, 0]
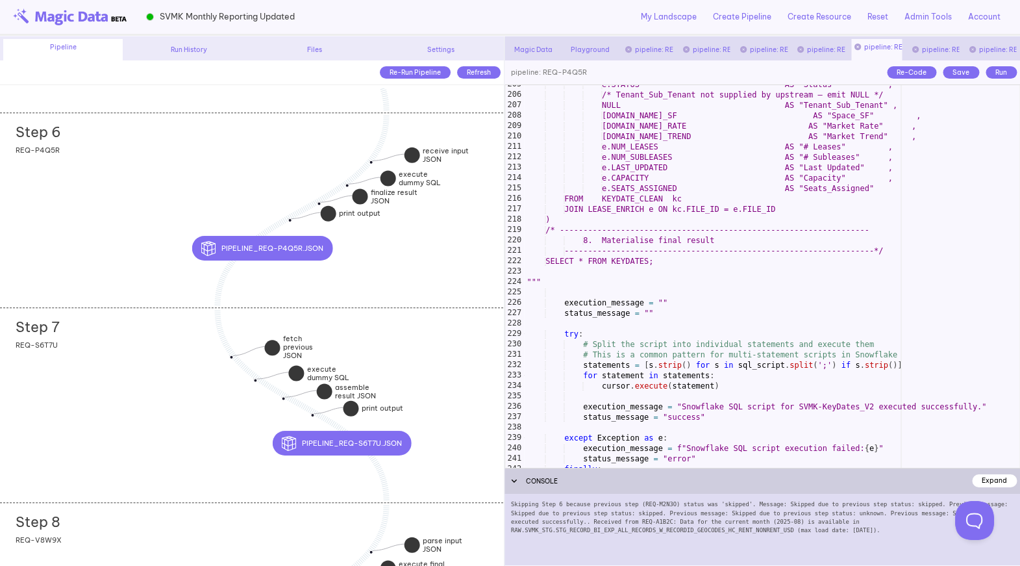
click at [527, 282] on div "e.STATUS AS "Status" , /* Tenant_Sub_Tenant not supplied by upstream – emit NUL…" at bounding box center [772, 280] width 496 height 403
type textarea "***"
click at [964, 71] on div "Save" at bounding box center [961, 72] width 36 height 12
click at [673, 295] on div "e.STATUS AS "Status" , /* Tenant_Sub_Tenant not supplied by upstream – emit NUL…" at bounding box center [772, 280] width 496 height 403
click at [595, 299] on div "e.STATUS AS "Status" , /* Tenant_Sub_Tenant not supplied by upstream – emit NUL…" at bounding box center [772, 280] width 496 height 403
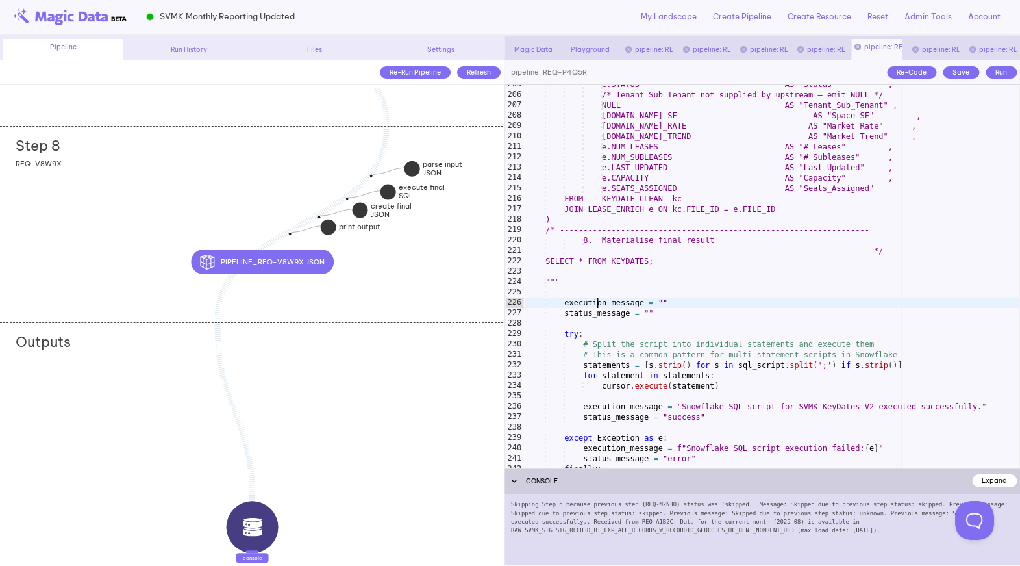
click at [126, 258] on div "Step 8 add section adding new section REQ-V8W9X" at bounding box center [251, 223] width 503 height 195
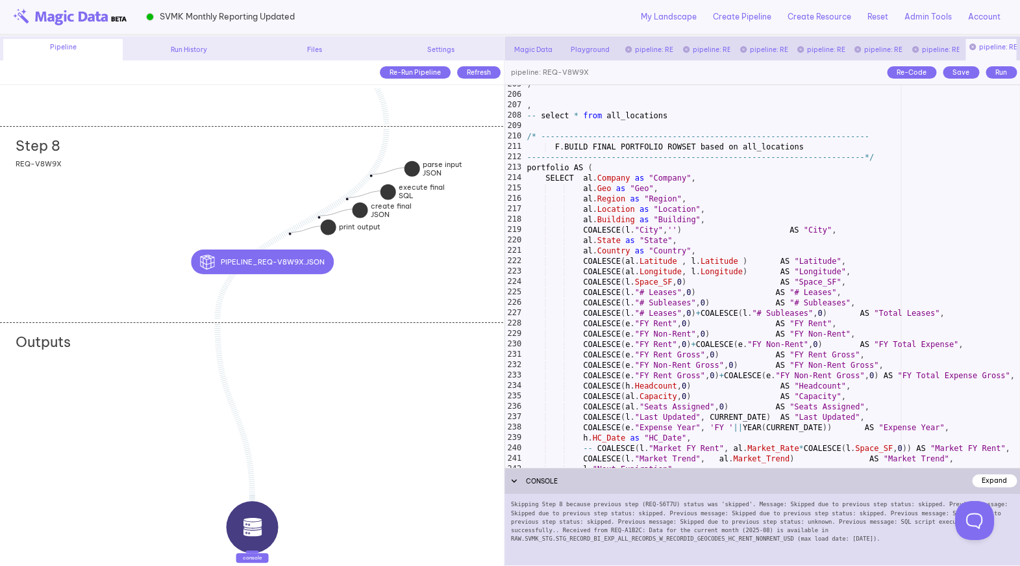
click at [679, 290] on div ") , -- select * from all_locations /* -----------------------------------------…" at bounding box center [772, 280] width 496 height 403
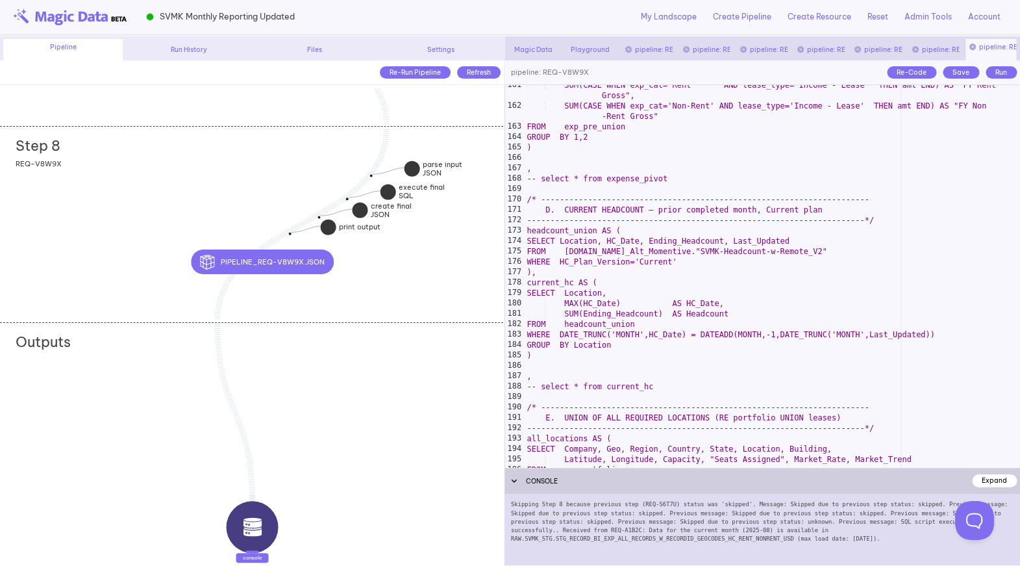
scroll to position [1702, 0]
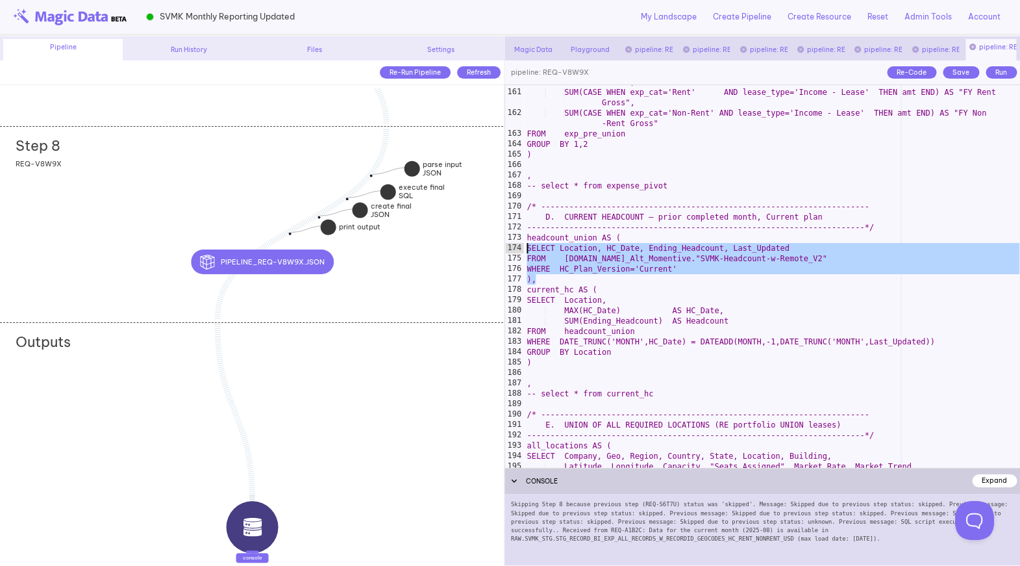
drag, startPoint x: 540, startPoint y: 279, endPoint x: 522, endPoint y: 242, distance: 41.8
click at [522, 242] on div "**********" at bounding box center [763, 276] width 516 height 384
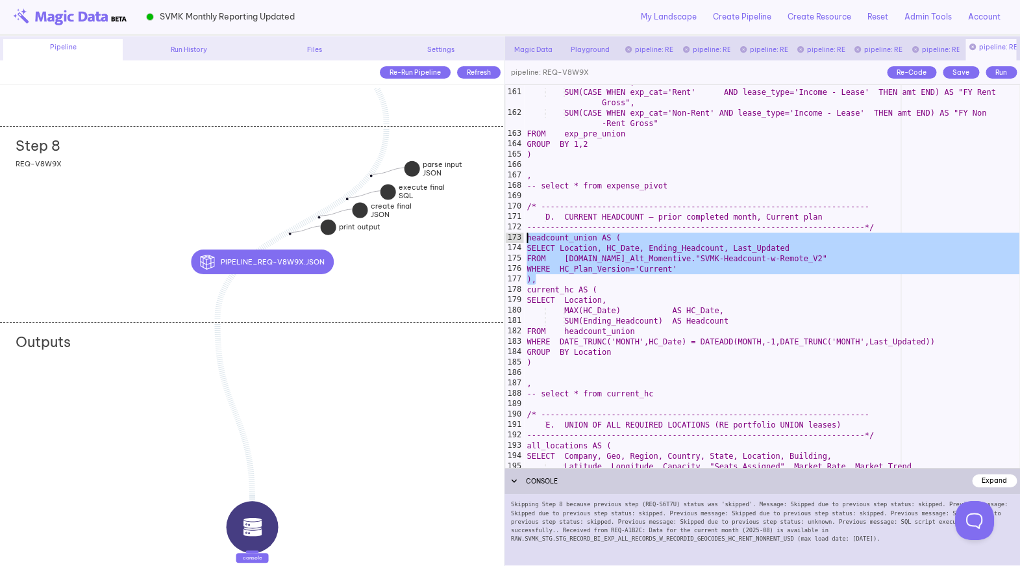
paste textarea
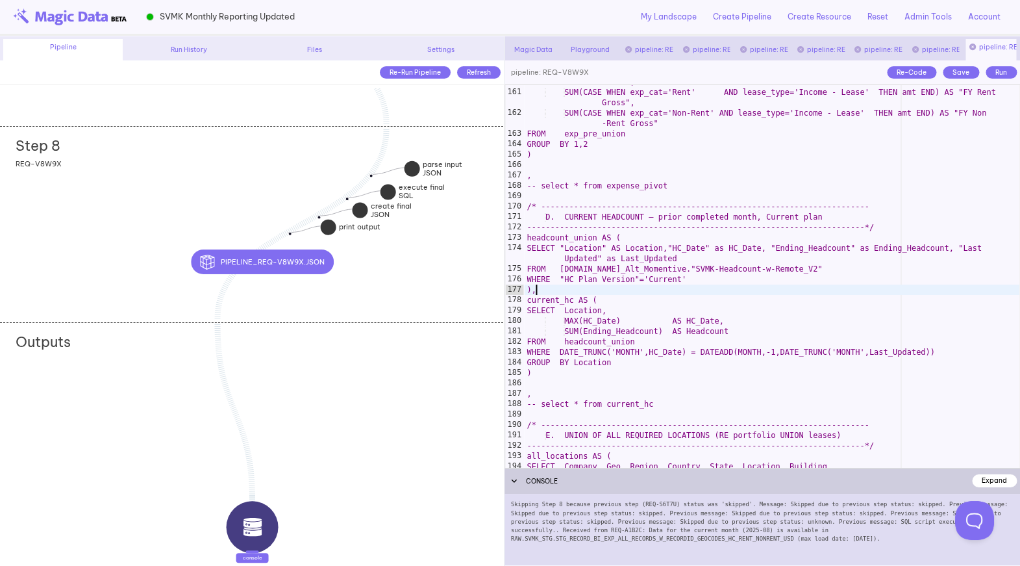
click at [968, 71] on div "Save" at bounding box center [961, 72] width 36 height 12
click at [556, 294] on div "SUM(CASE WHEN exp_cat='Non-Rent' AND lease_type='Expense - Lease' THEN amt END)…" at bounding box center [772, 273] width 496 height 414
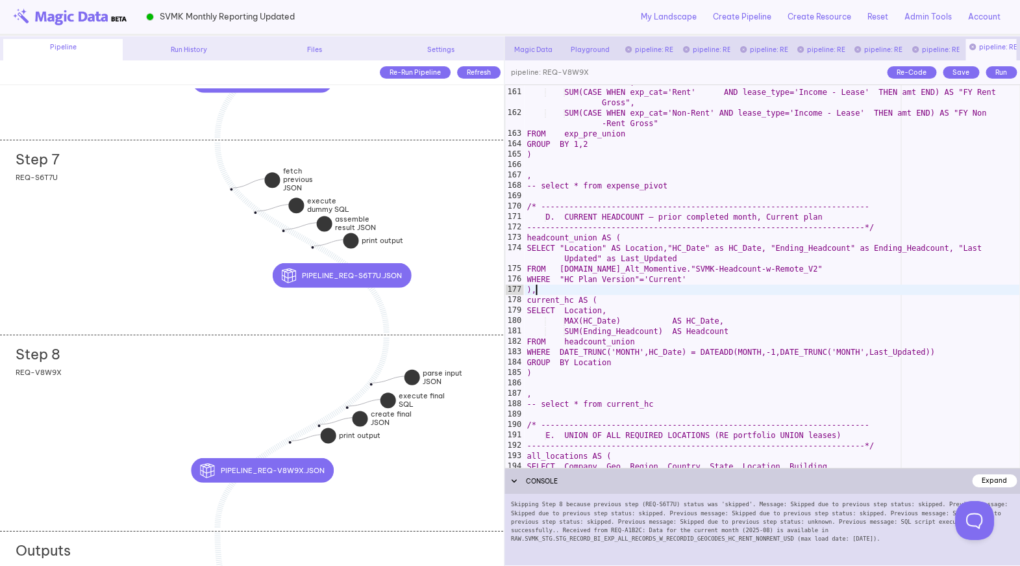
click at [205, 289] on div "Step 7 add section adding new section REQ-S6T7U" at bounding box center [251, 237] width 503 height 195
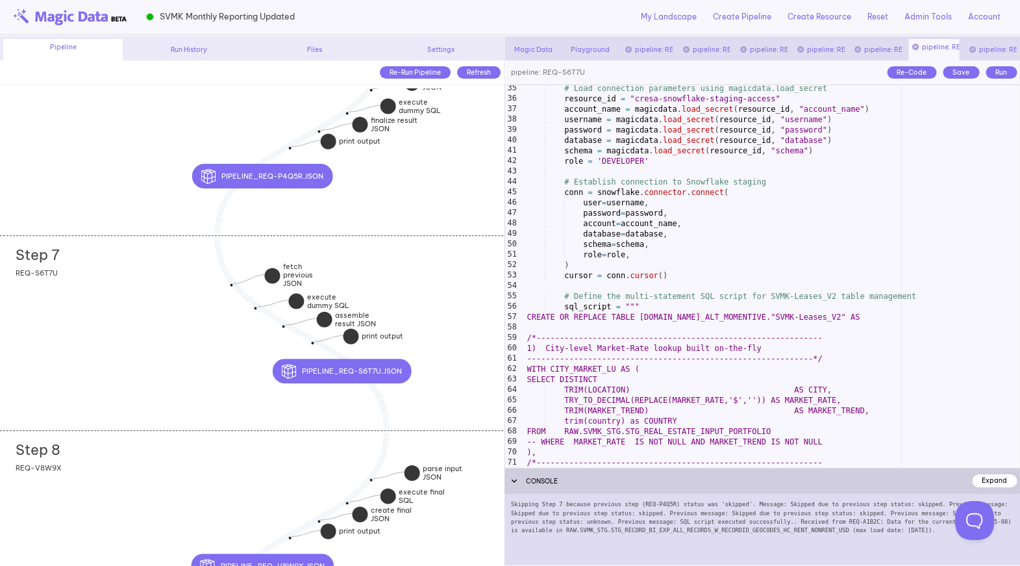
scroll to position [394, 0]
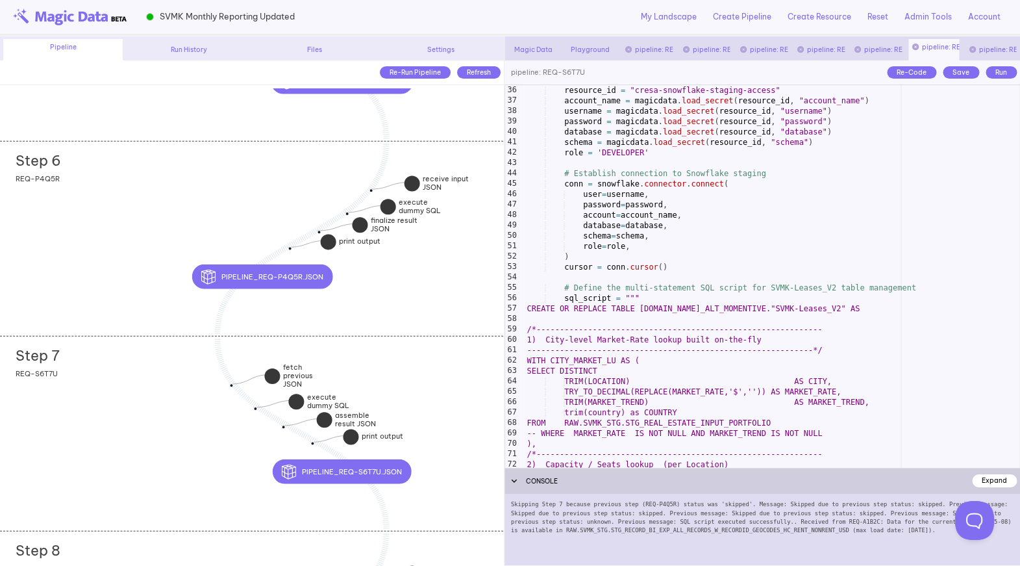
click at [120, 279] on div "Step 6 add section adding new section REQ-P4Q5R" at bounding box center [251, 238] width 503 height 195
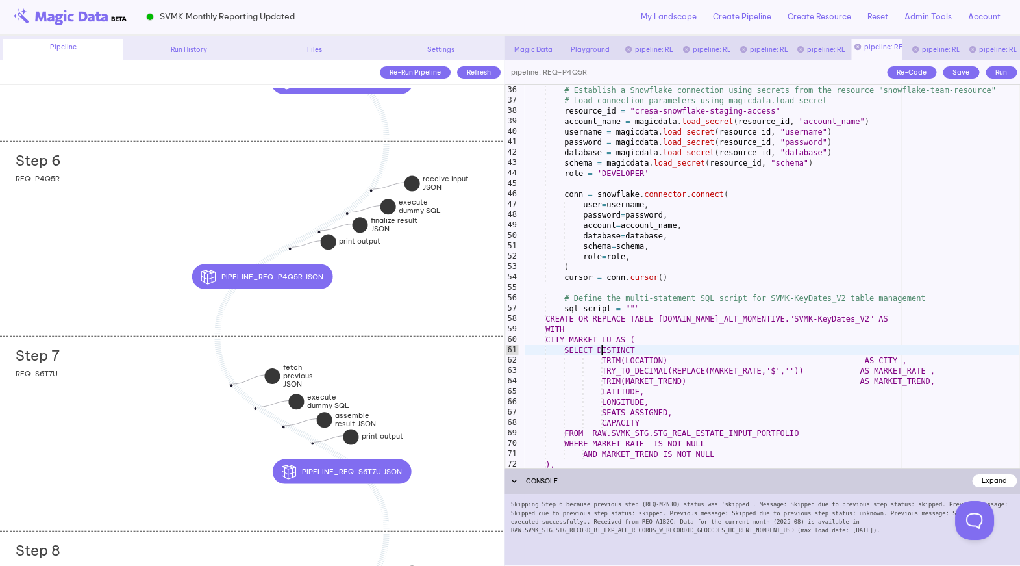
click at [601, 346] on div "# Establish a Snowflake connection using secrets from the resource "snowflake-t…" at bounding box center [772, 276] width 496 height 403
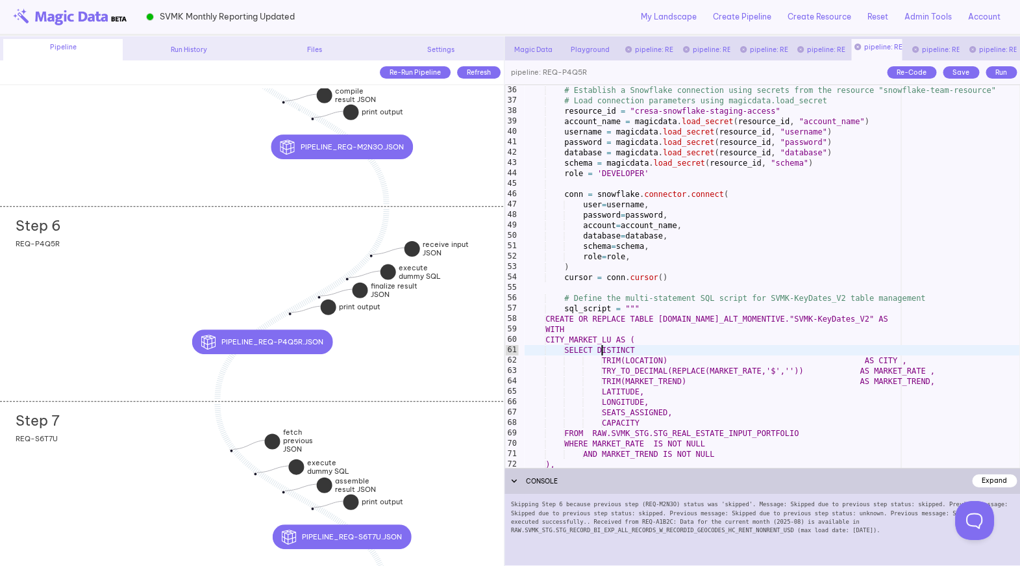
click at [158, 178] on div "Step 5 add section adding new section REQ-M2N3O" at bounding box center [251, 108] width 503 height 195
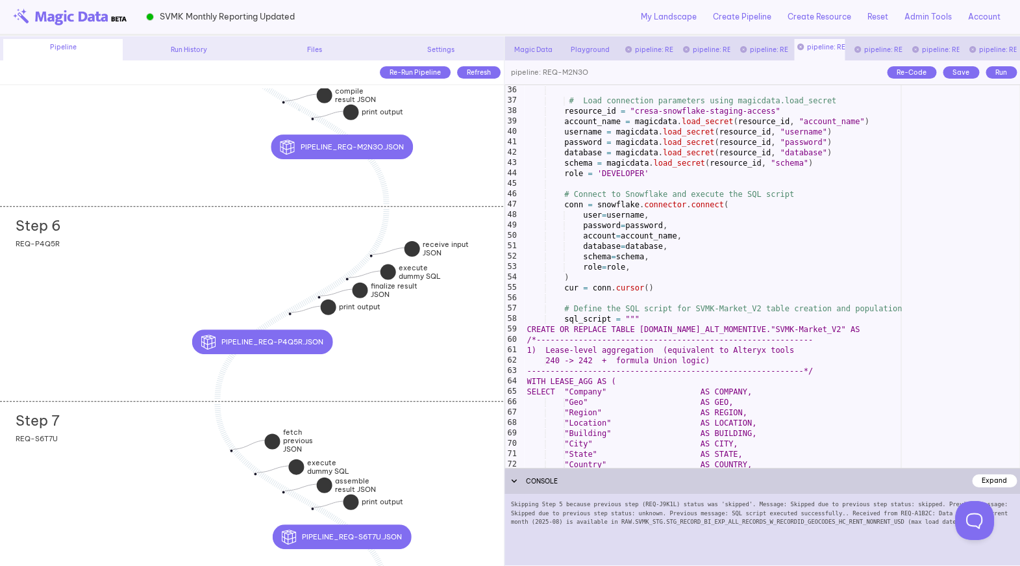
type textarea "**********"
click at [631, 373] on div "# Load connection parameters using magicdata.load_secret resource_id = "cresa-s…" at bounding box center [772, 276] width 496 height 403
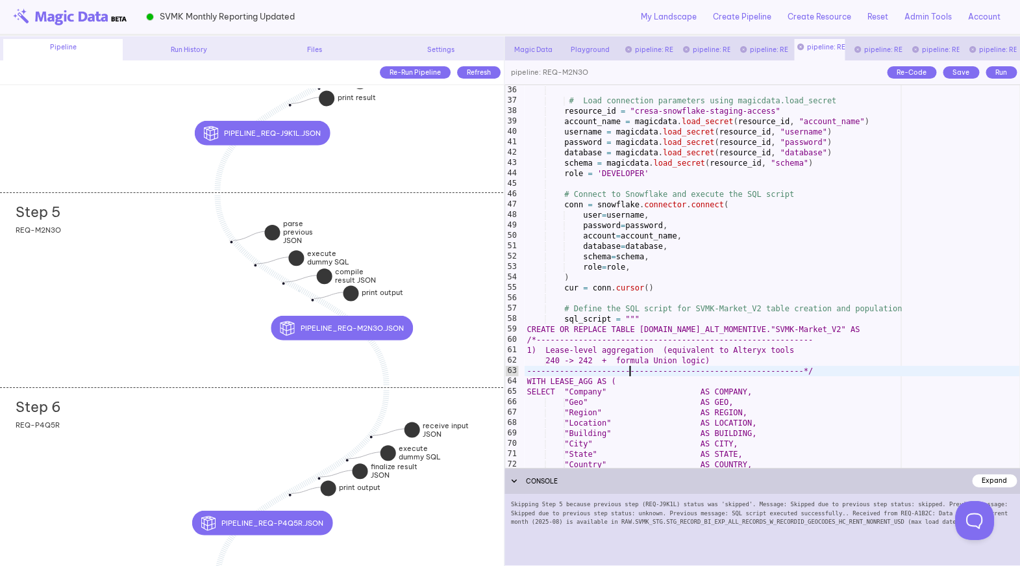
click at [134, 155] on div "Step 4 add section adding new section REQ-J9K1L" at bounding box center [251, 94] width 503 height 195
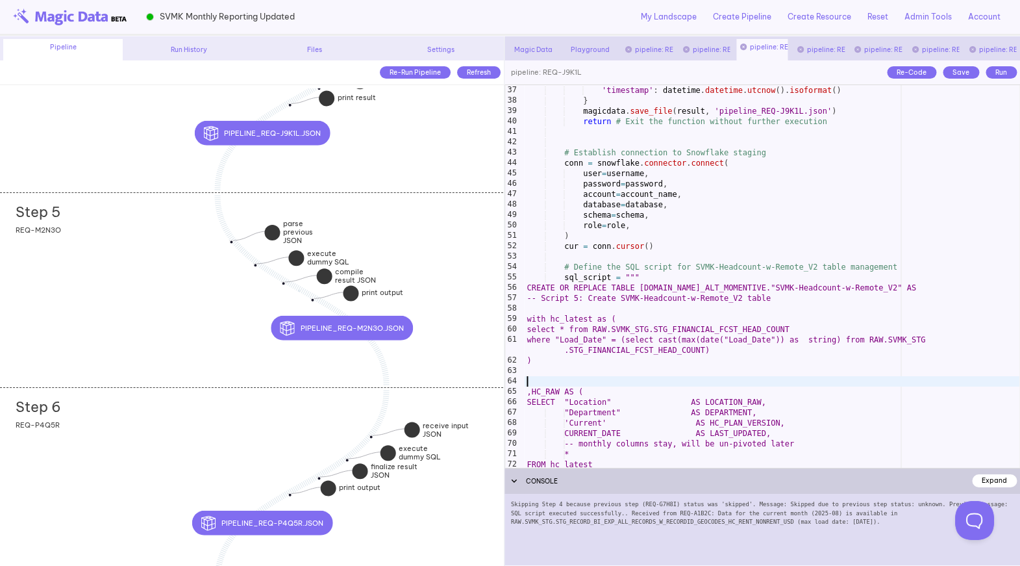
click at [631, 386] on div "'message' : f"Skipped due to previous step status: { previous_step_status } . P…" at bounding box center [772, 271] width 496 height 414
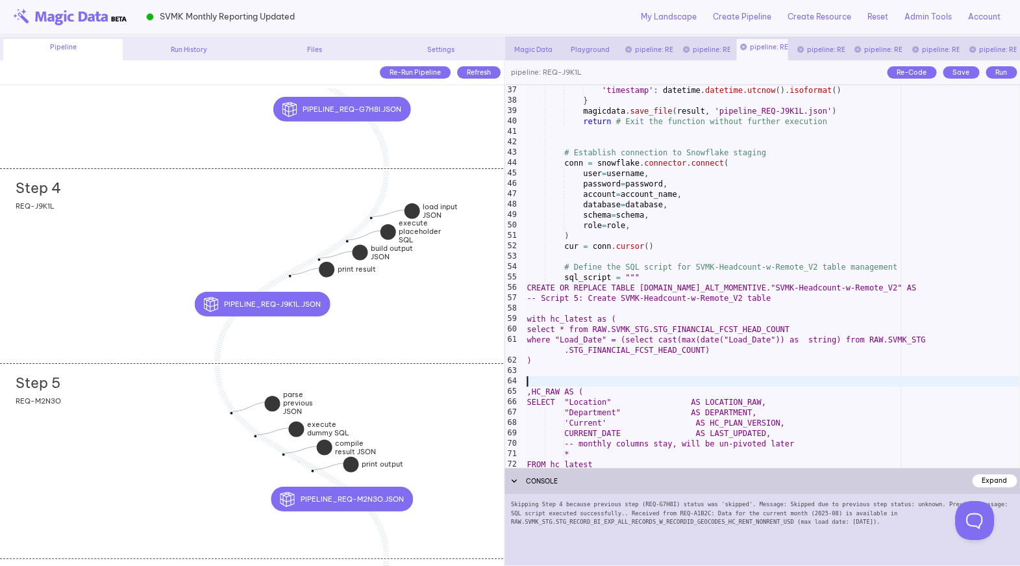
click at [118, 316] on div "Step 4 add section adding new section REQ-J9K1L" at bounding box center [251, 265] width 503 height 195
click at [115, 417] on div "Step 5 add section adding new section REQ-M2N3O" at bounding box center [251, 460] width 503 height 195
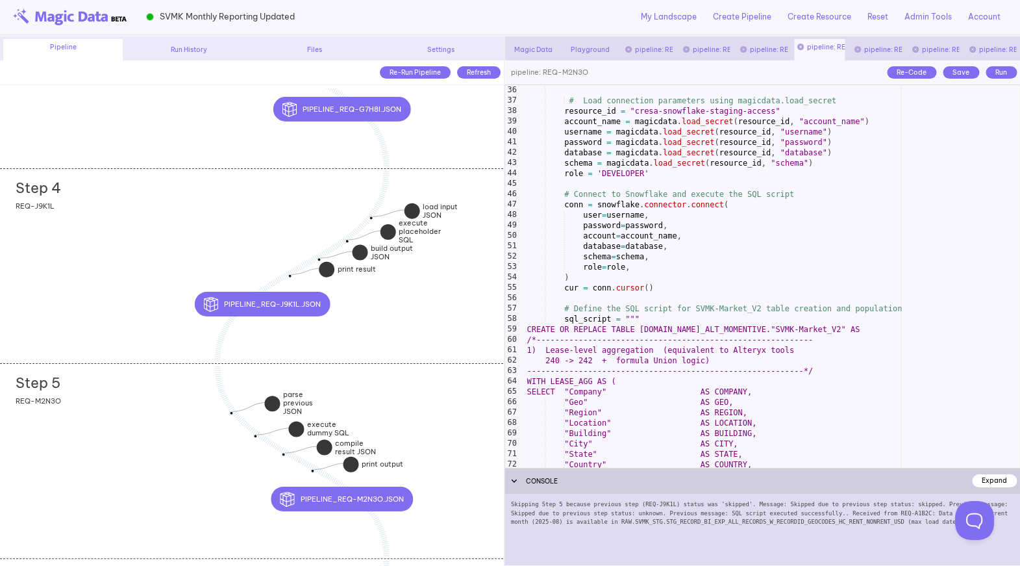
click at [111, 307] on div "Step 4 add section adding new section REQ-J9K1L" at bounding box center [251, 265] width 503 height 195
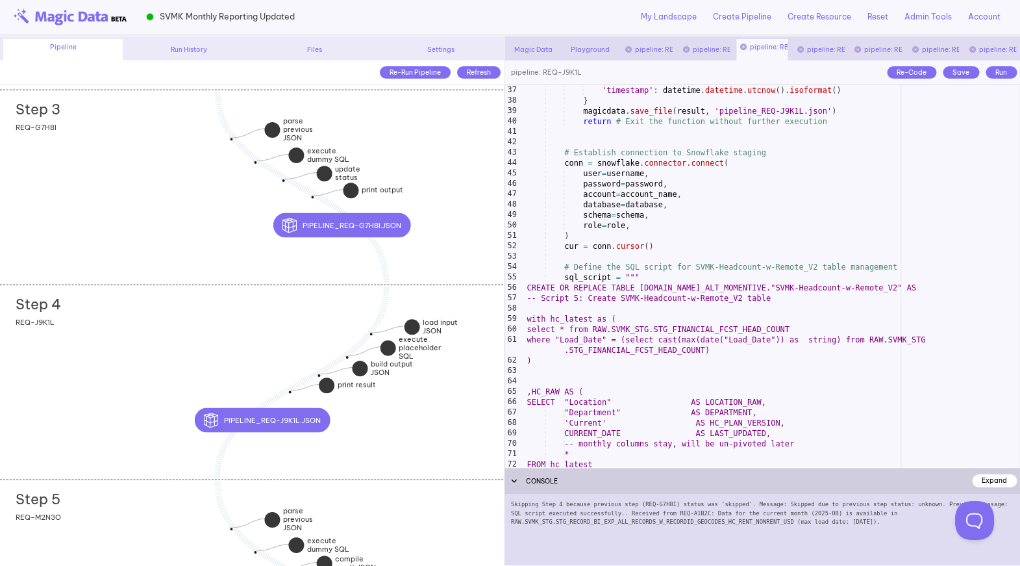
click at [116, 234] on div "Step 3 add section adding new section REQ-G7H8I" at bounding box center [251, 187] width 503 height 195
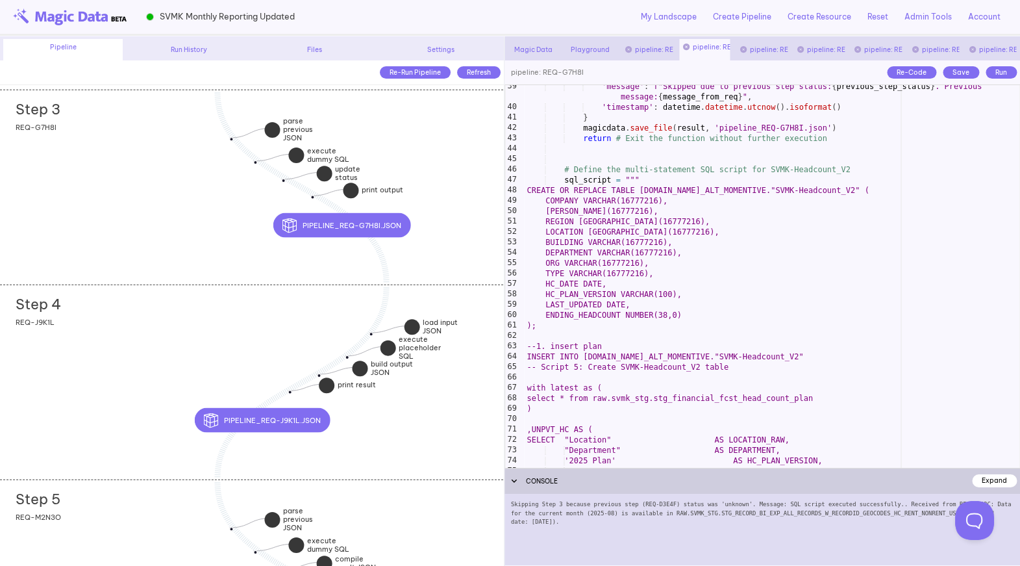
scroll to position [420, 0]
click at [527, 192] on div "'message' : f"Skipped due to previous step status: { previous_step_status } . P…" at bounding box center [772, 288] width 496 height 414
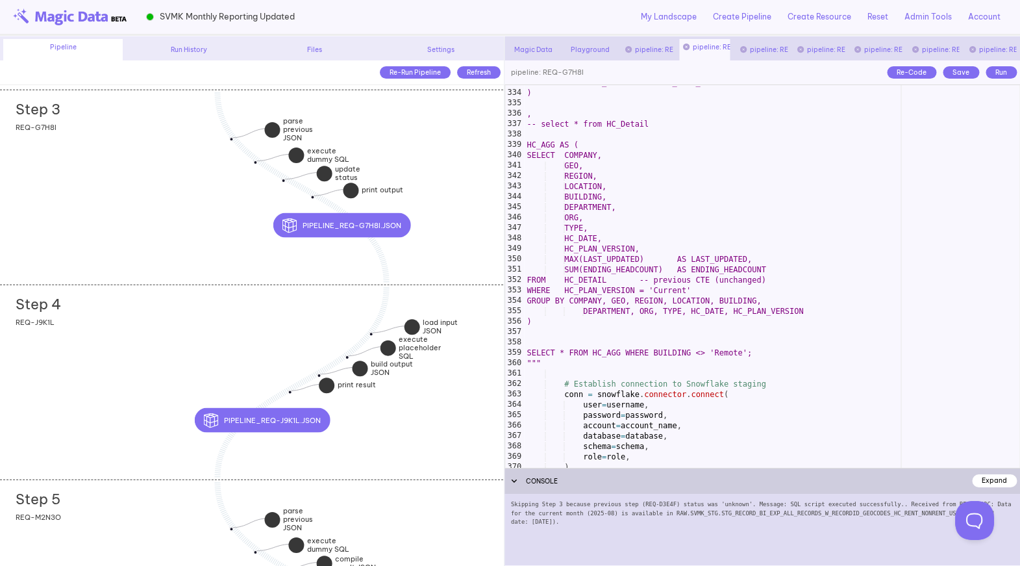
scroll to position [3551, 0]
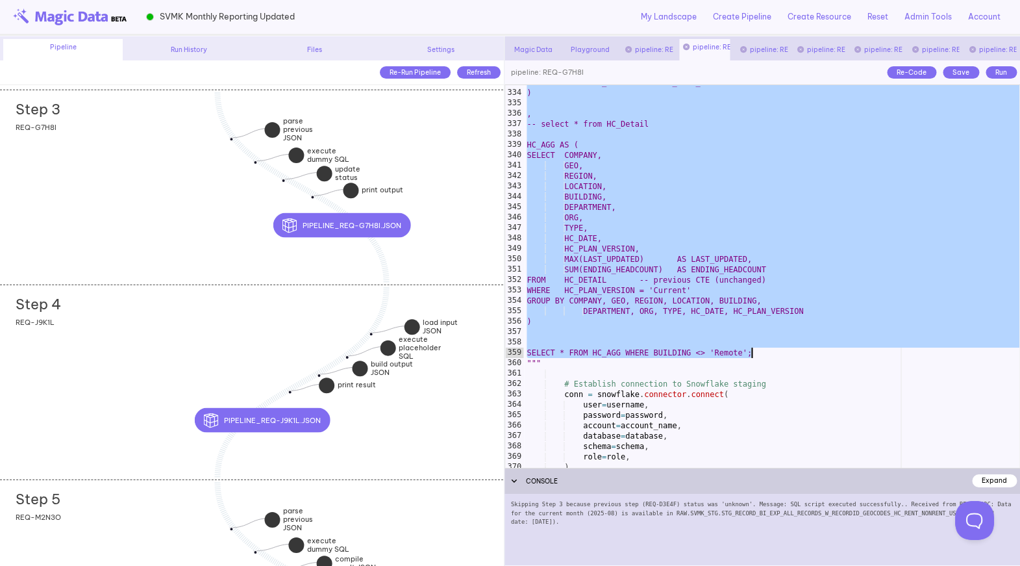
click at [753, 354] on div "SELECT * FROM HC_UNION WHERE HC_PLAN_VERSION = 'Current' ) , -- select * from H…" at bounding box center [772, 278] width 496 height 403
type textarea "**********"
paste textarea
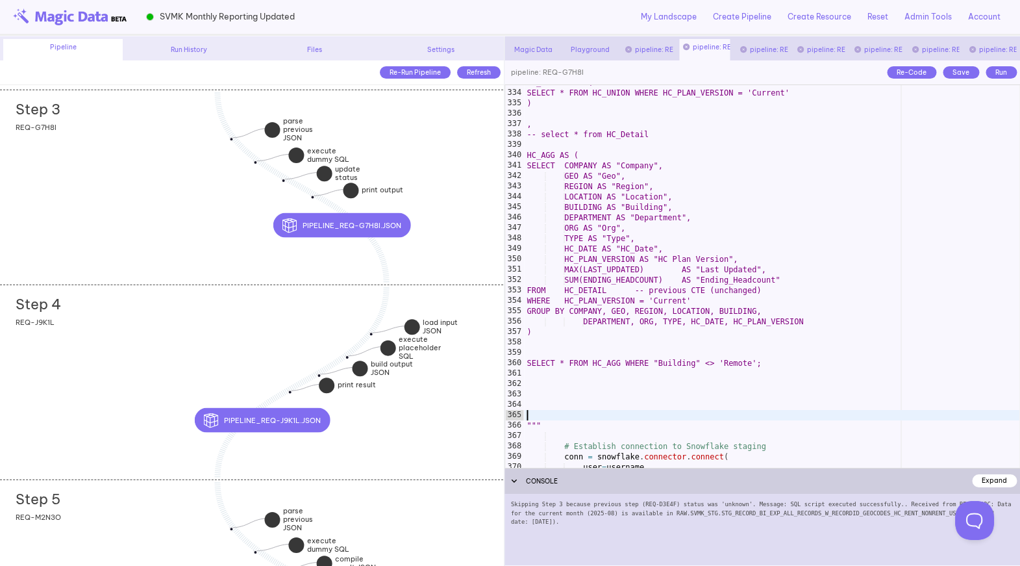
click at [960, 70] on div "Save" at bounding box center [961, 72] width 36 height 12
click at [122, 373] on div "Step 4 add section adding new section REQ-J9K1L" at bounding box center [251, 381] width 503 height 195
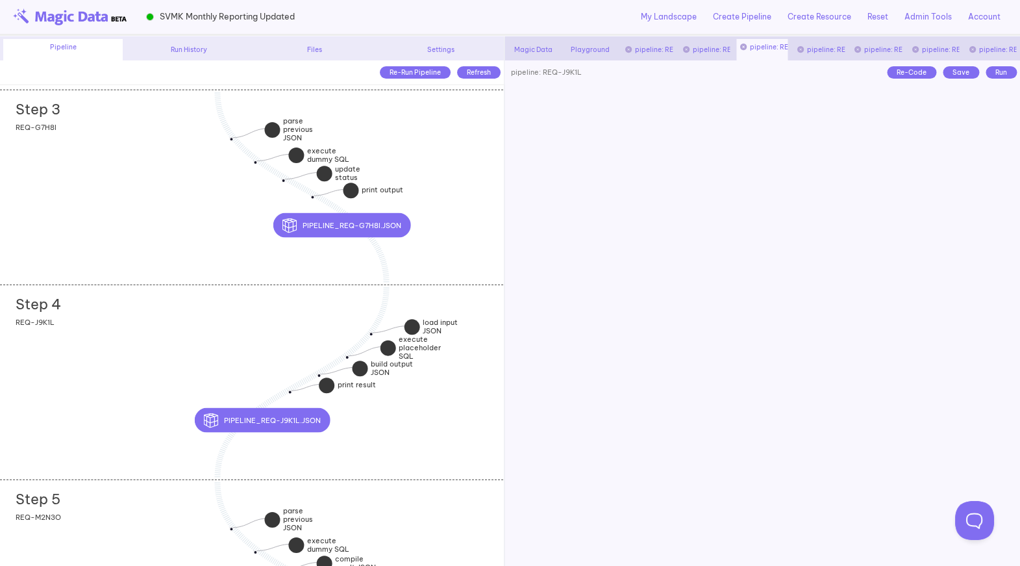
scroll to position [2391, 0]
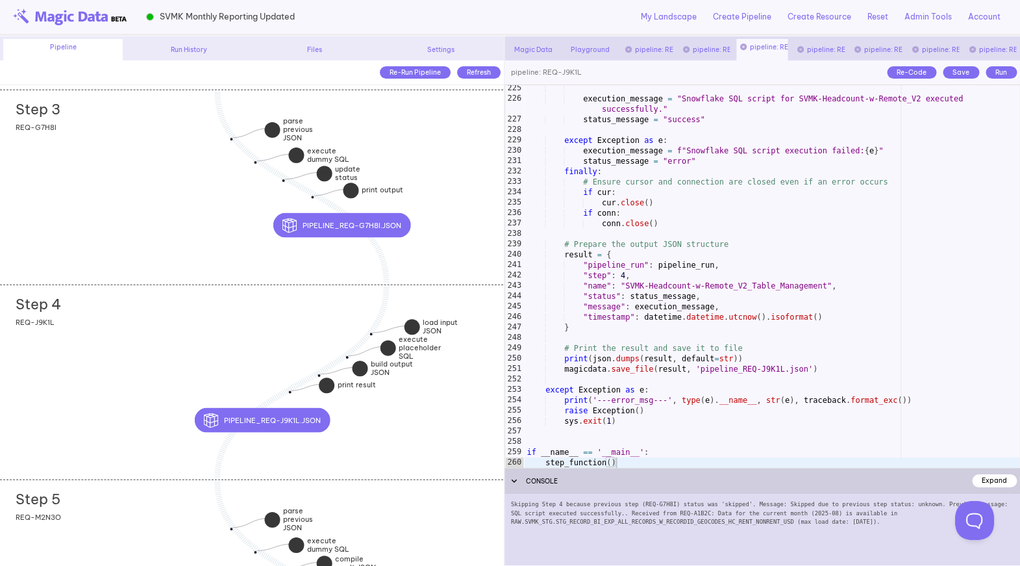
click at [634, 364] on div "execution_message = "Snowflake SQL script for SVMK-Headcount-w-Remote_V2 execut…" at bounding box center [772, 284] width 496 height 403
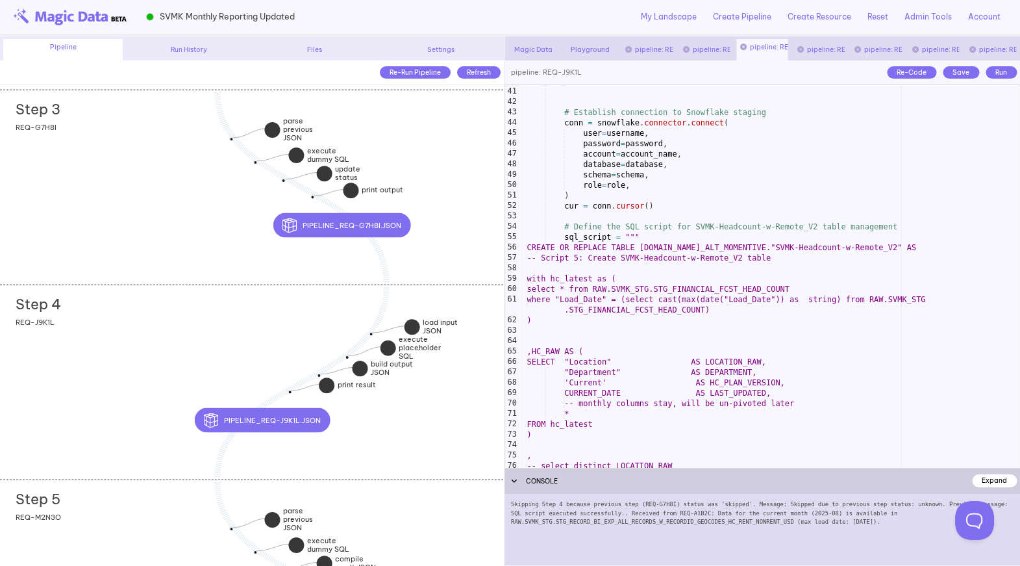
scroll to position [441, 0]
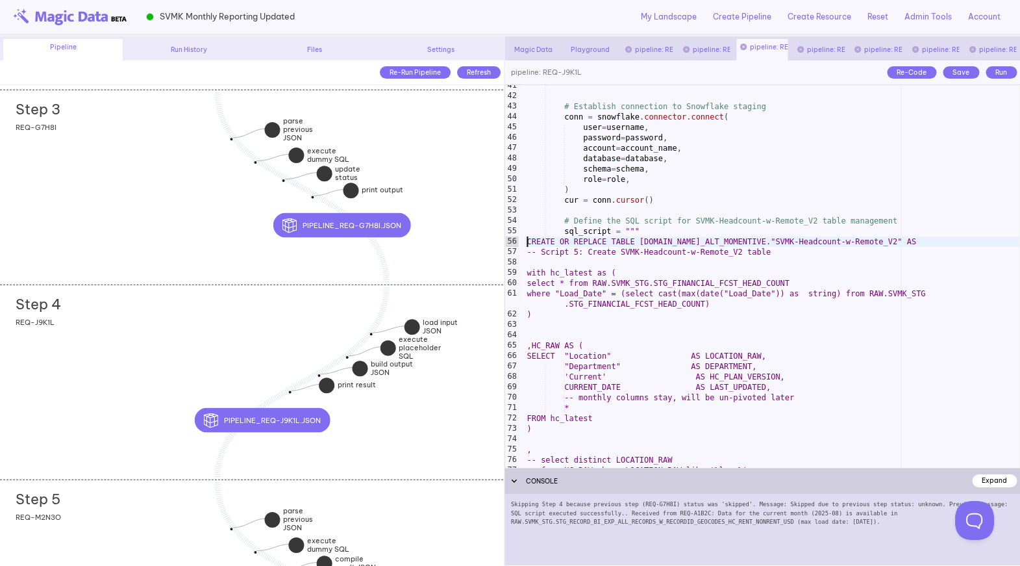
click at [528, 241] on div "# Establish connection to Snowflake staging conn = snowflake . connector . conn…" at bounding box center [772, 282] width 496 height 403
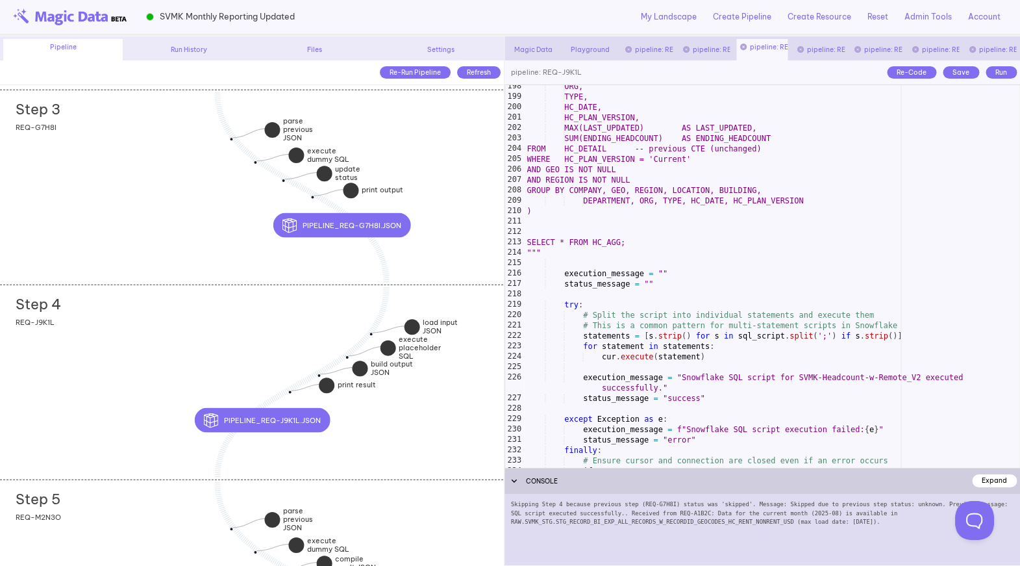
scroll to position [2107, 0]
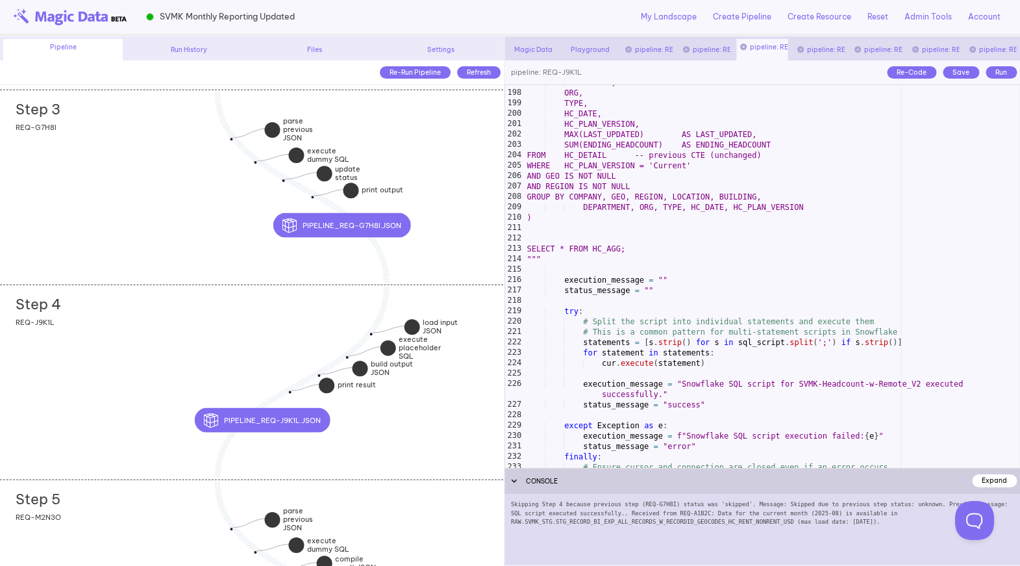
click at [634, 247] on div "DEPARTMENT, ORG, TYPE, HC_DATE, HC_PLAN_VERSION, MAX(LAST_UPDATED) AS LAST_UPDA…" at bounding box center [772, 278] width 496 height 403
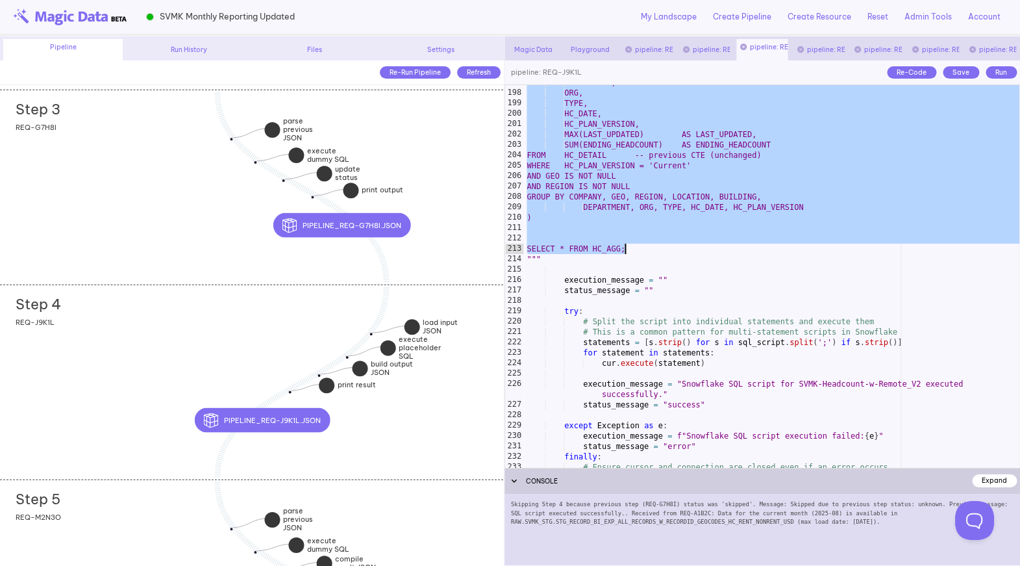
paste textarea
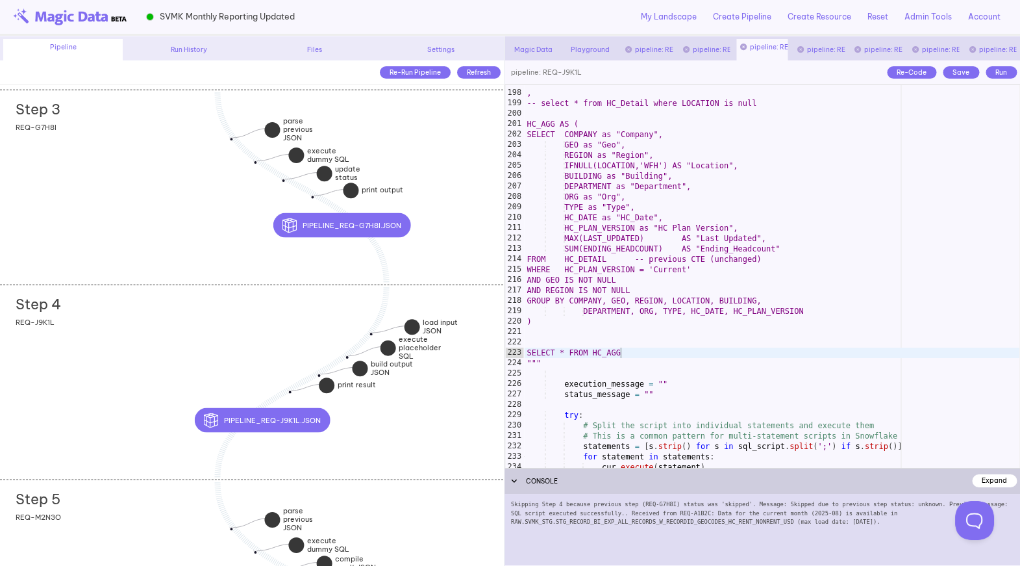
click at [952, 70] on div "Save" at bounding box center [961, 72] width 36 height 12
type textarea "**********"
click at [717, 203] on div ", -- select * from HC_Detail where LOCATION is null HC_AGG AS ( SELECT COMPANY …" at bounding box center [772, 278] width 496 height 403
click at [578, 342] on div ", -- select * from HC_Detail where LOCATION is null HC_AGG AS ( SELECT COMPANY …" at bounding box center [772, 278] width 496 height 403
click at [956, 72] on div "Save" at bounding box center [961, 72] width 36 height 12
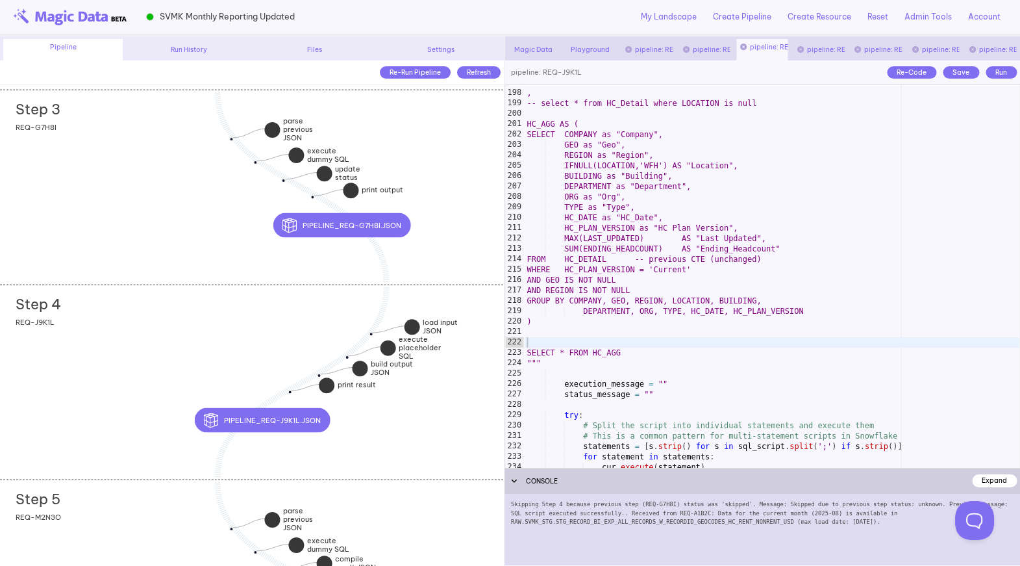
type textarea "**********"
click at [758, 142] on div ", -- select * from HC_Detail where LOCATION is null HC_AGG AS ( SELECT COMPANY …" at bounding box center [772, 278] width 496 height 403
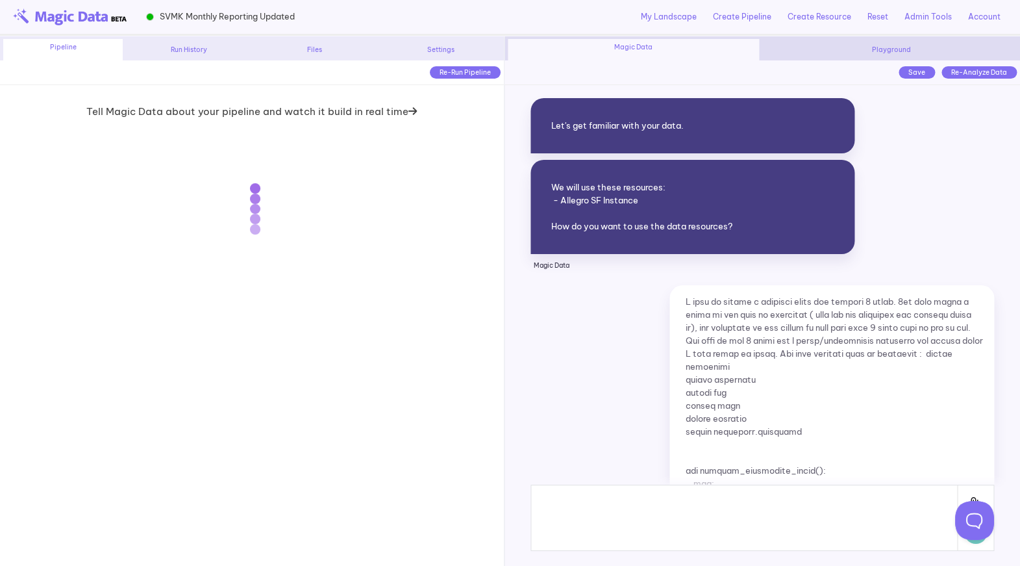
scroll to position [11973, 0]
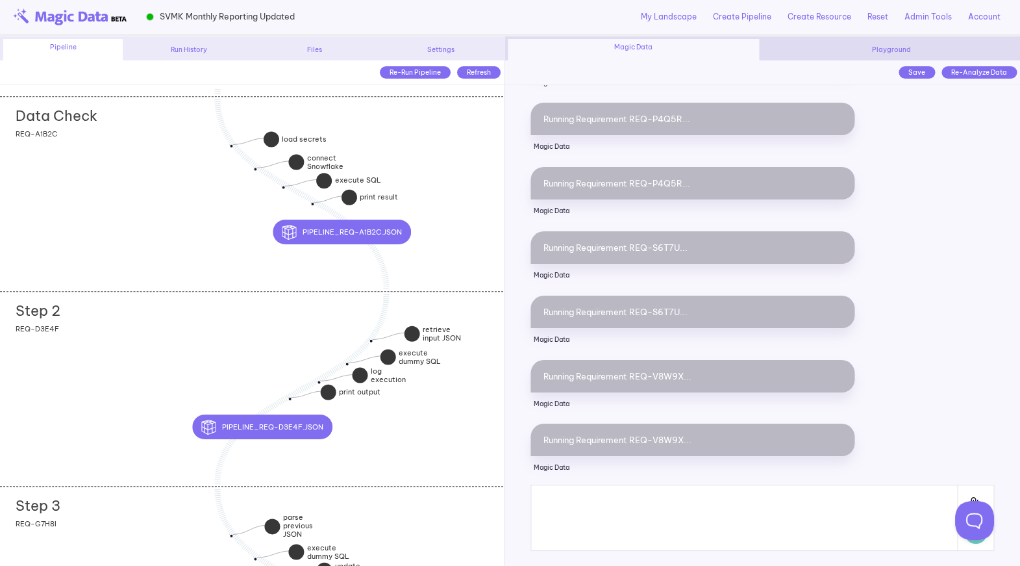
click at [164, 353] on div "Step 2 add section adding new section REQ-D3E4F" at bounding box center [251, 388] width 503 height 195
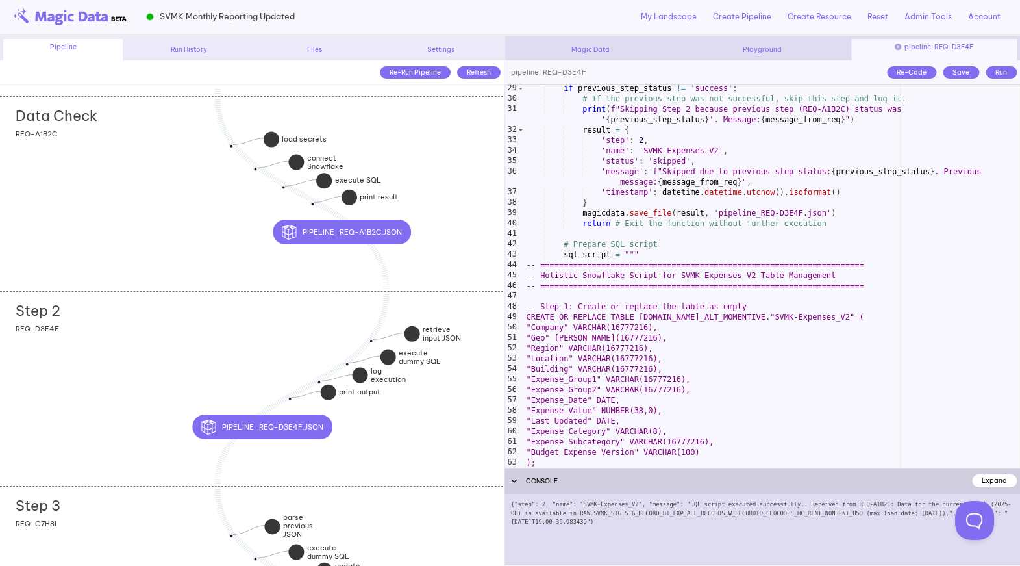
scroll to position [298, 0]
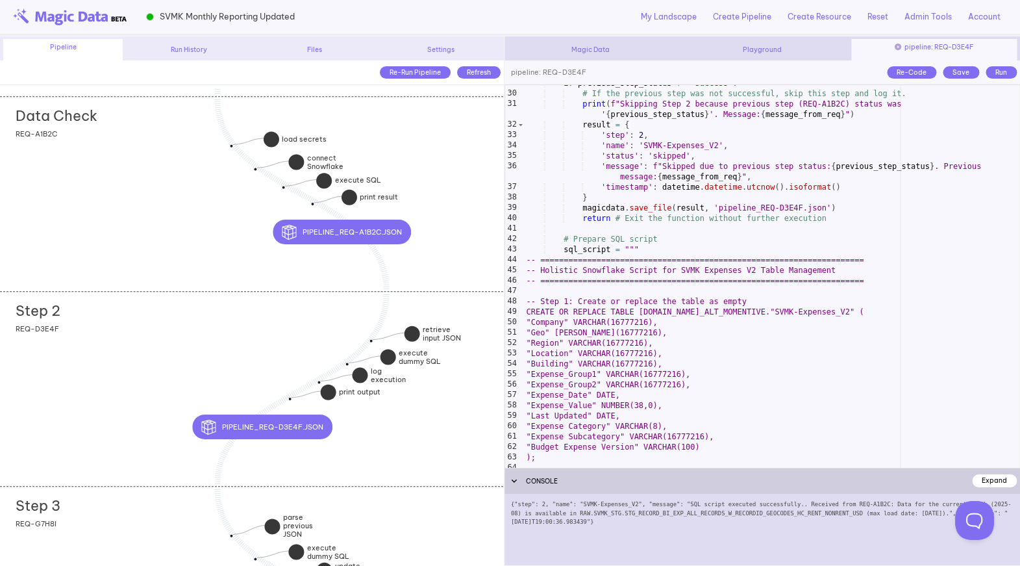
click at [898, 47] on icon at bounding box center [898, 47] width 6 height 6
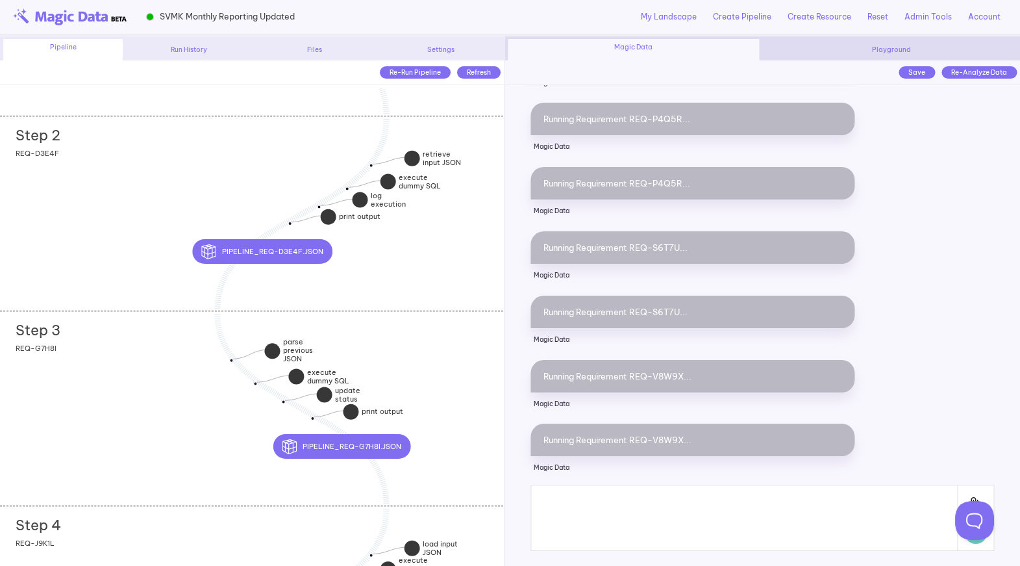
click at [97, 384] on div "Step 3 add section adding new section REQ-G7H8I" at bounding box center [251, 407] width 503 height 195
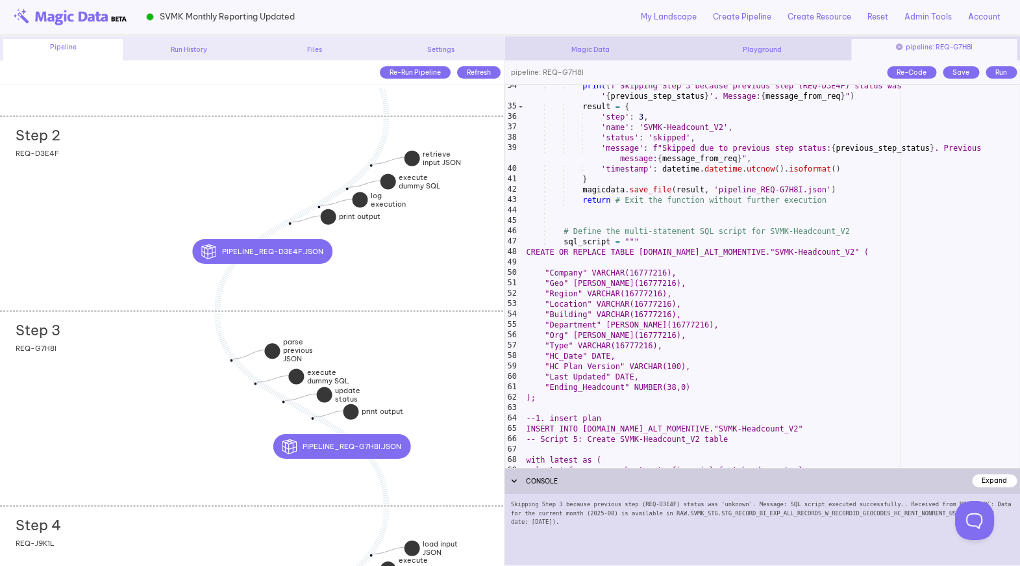
scroll to position [355, 0]
click at [898, 45] on icon at bounding box center [899, 47] width 6 height 6
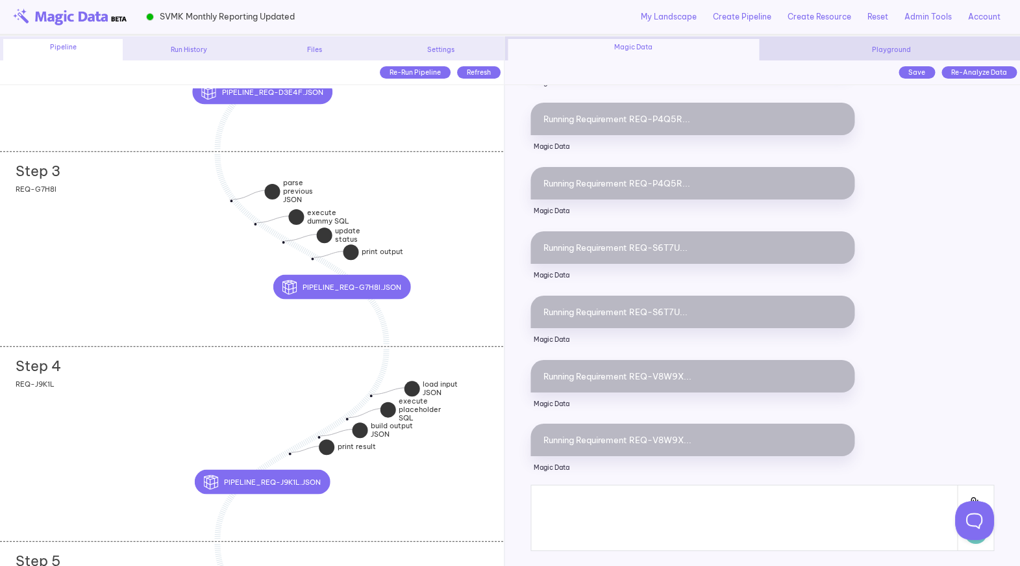
click at [95, 436] on div "Step 4 add section adding new section REQ-J9K1L" at bounding box center [251, 443] width 503 height 195
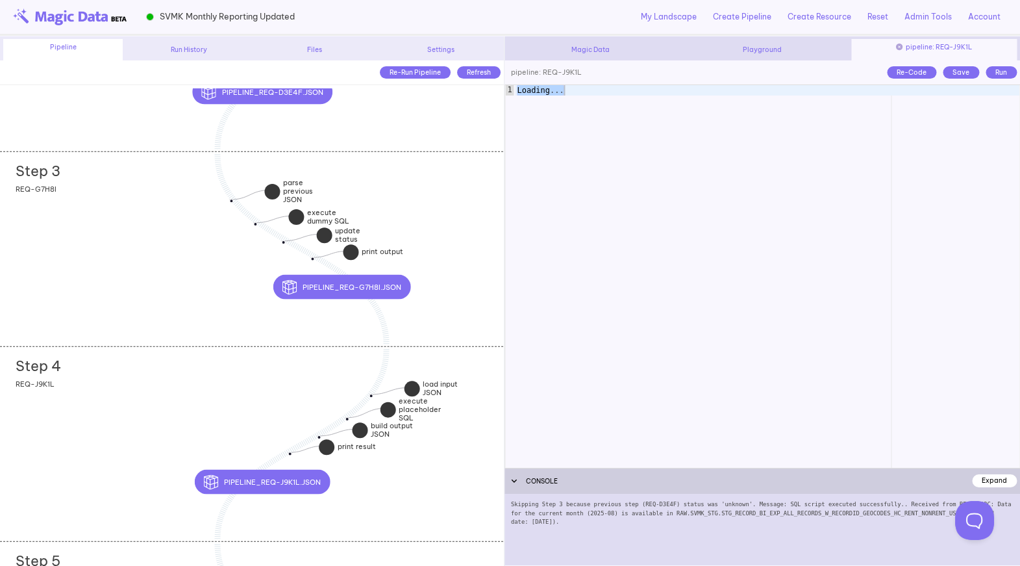
scroll to position [0, 0]
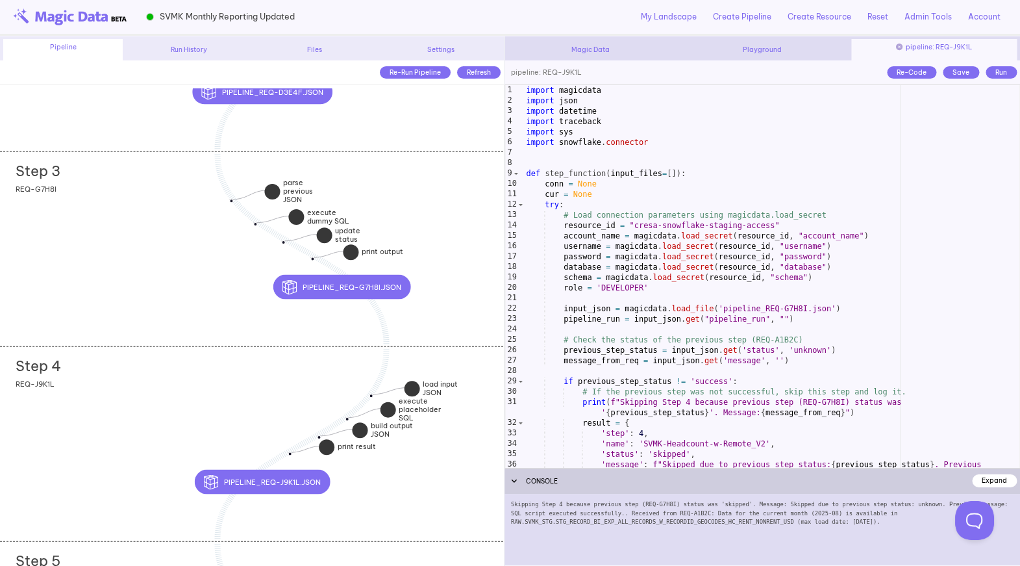
click at [632, 303] on div "import magicdata import json import datetime import traceback import sys import…" at bounding box center [772, 292] width 496 height 414
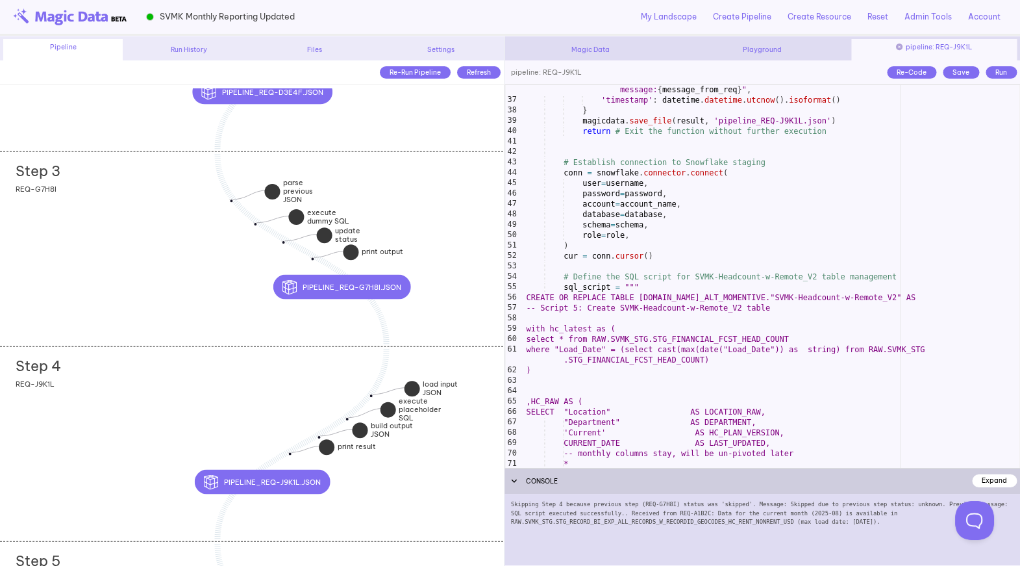
scroll to position [392, 0]
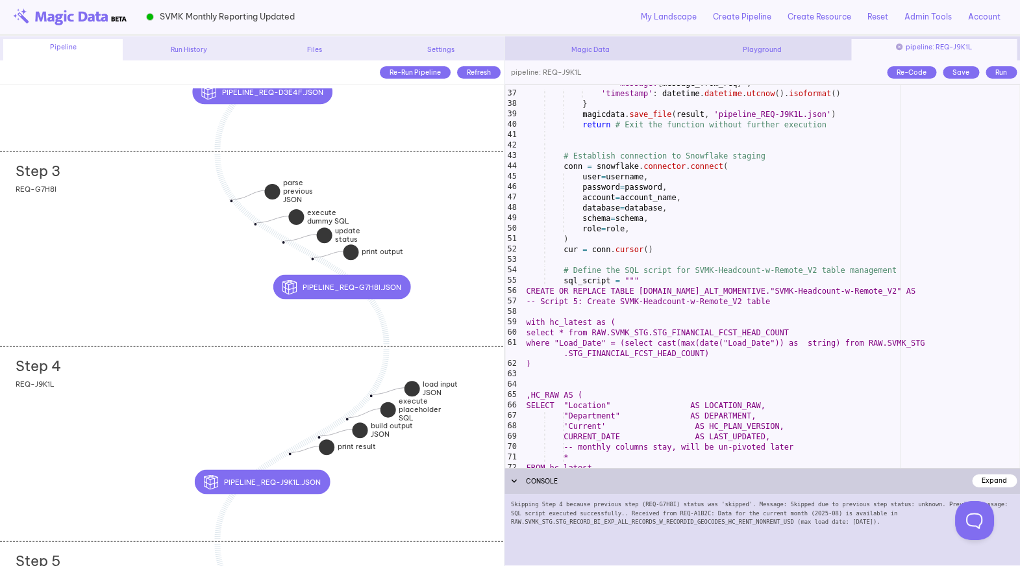
click at [527, 291] on div "'message' : f"Skipped due to previous step status: { previous_step_status } . P…" at bounding box center [772, 275] width 496 height 414
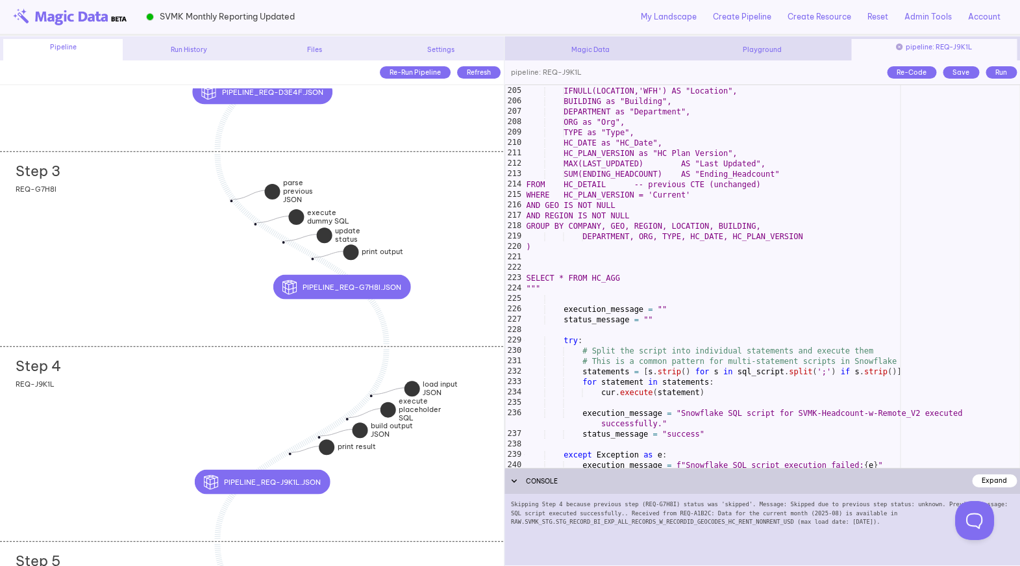
scroll to position [2176, 0]
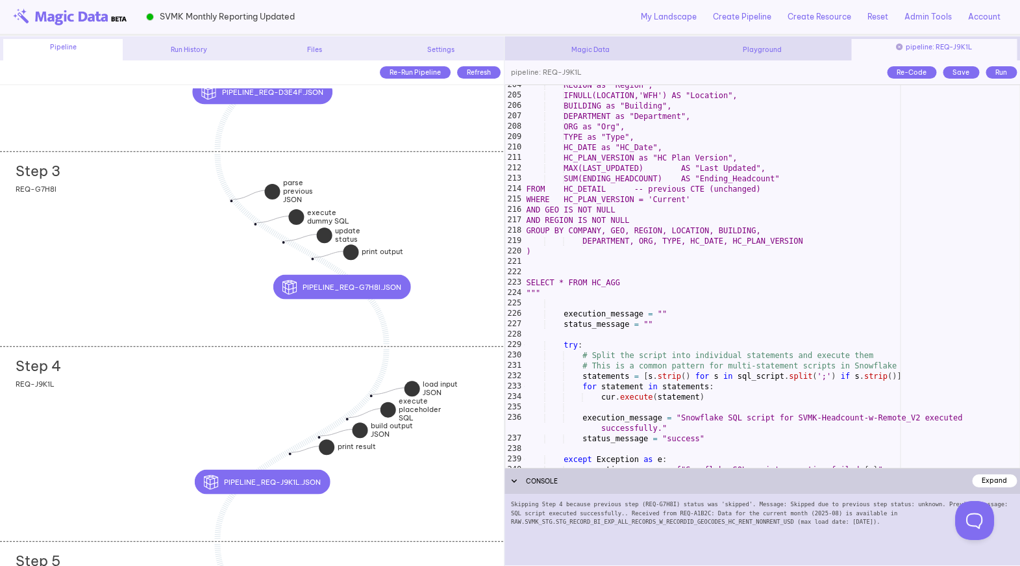
click at [621, 284] on div "REGION as "Region", IFNULL(LOCATION,'WFH') AS "Location", BUILDING as "Building…" at bounding box center [772, 281] width 496 height 403
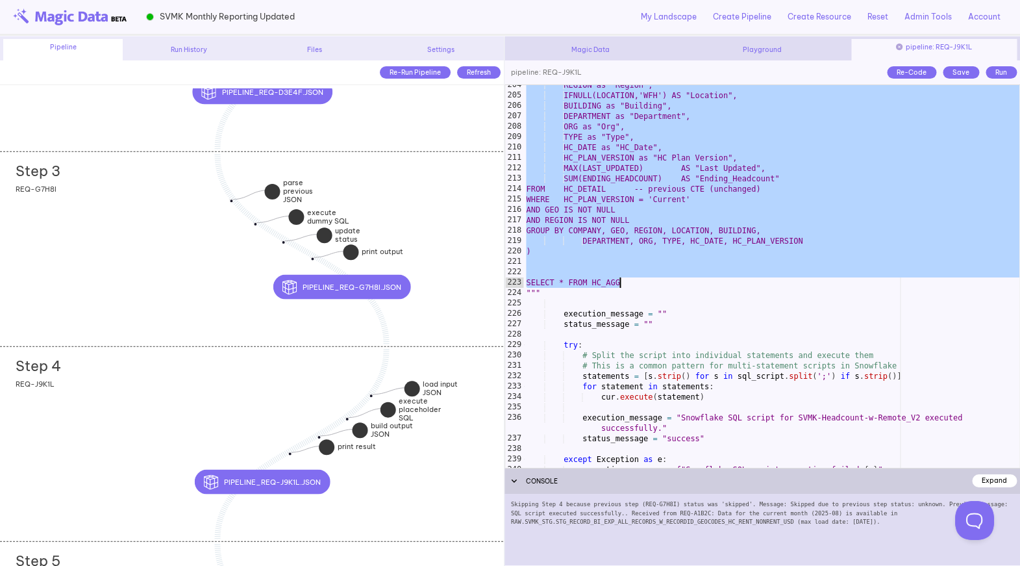
paste textarea
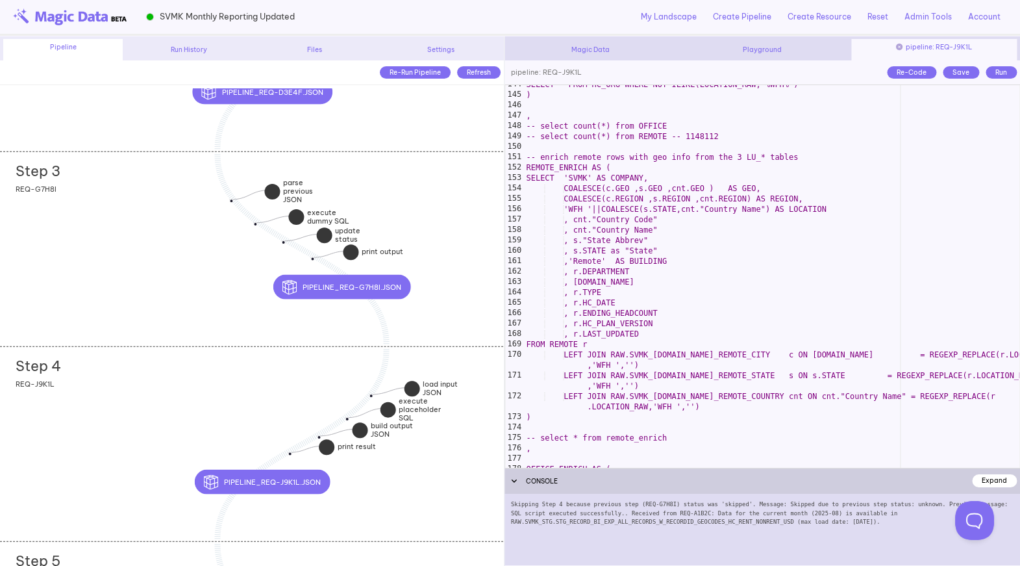
scroll to position [1504, 0]
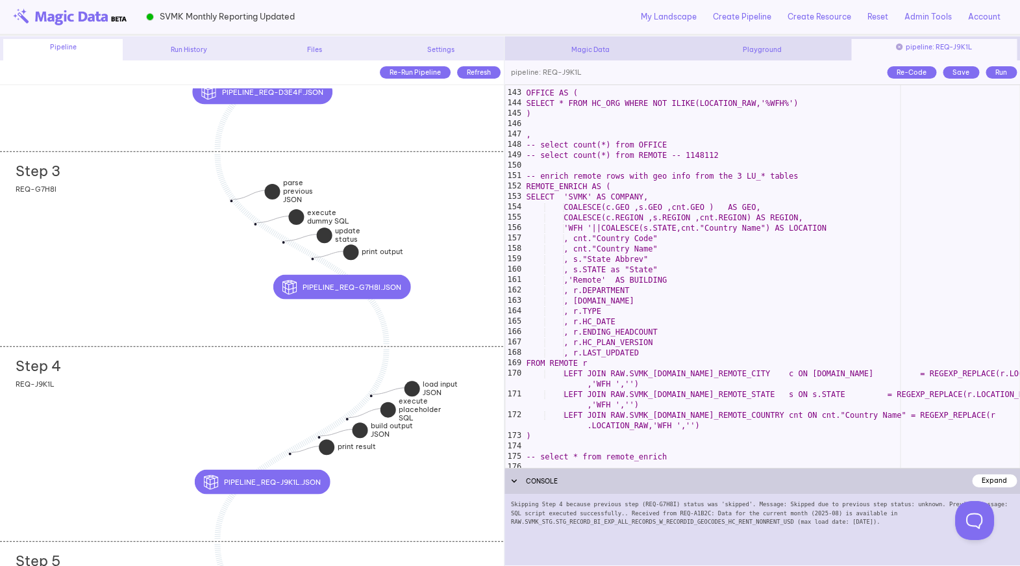
click at [959, 77] on div "Save" at bounding box center [961, 72] width 36 height 12
type textarea "**********"
click at [793, 221] on div "OFFICE AS ( SELECT * FROM HC_ORG WHERE NOT ILIKE(LOCATION_RAW,'%WFH%') ) , -- s…" at bounding box center [772, 278] width 496 height 403
click at [335, 19] on div "My Landscape Create Pipeline Create Resource Reset Admin Tools Update View Dojo…" at bounding box center [651, 17] width 712 height 34
